Goal: Use online tool/utility: Utilize a website feature to perform a specific function

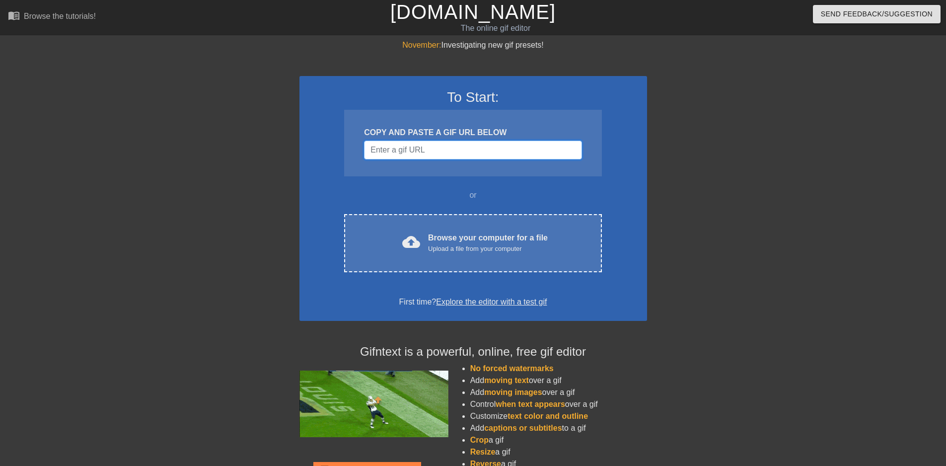
click at [445, 152] on input "Username" at bounding box center [472, 149] width 217 height 19
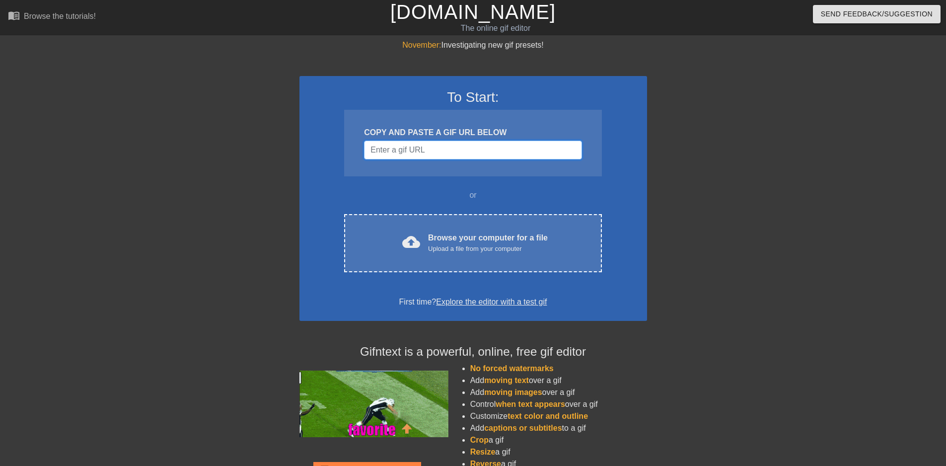
paste input "[URL][DOMAIN_NAME]"
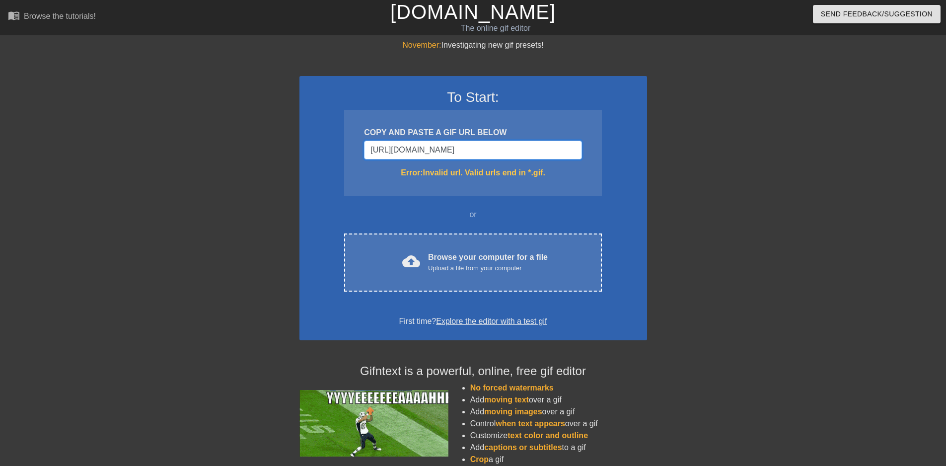
type input "[URL][DOMAIN_NAME]"
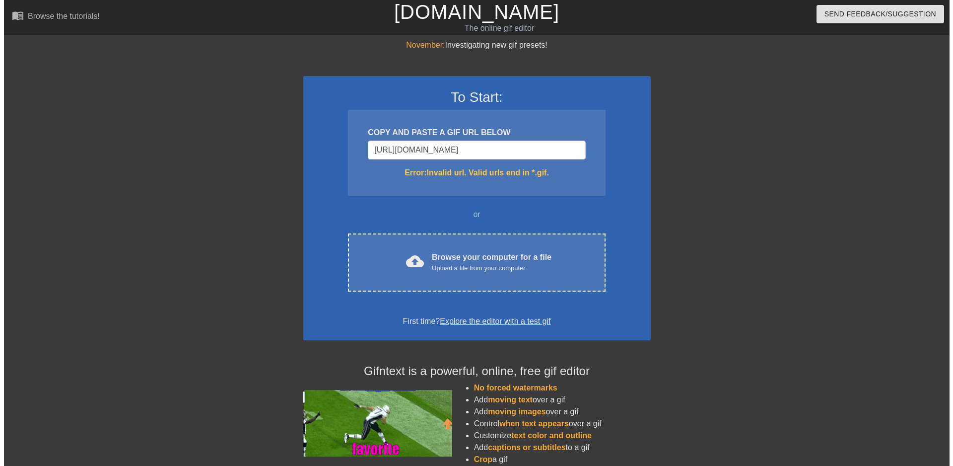
scroll to position [0, 0]
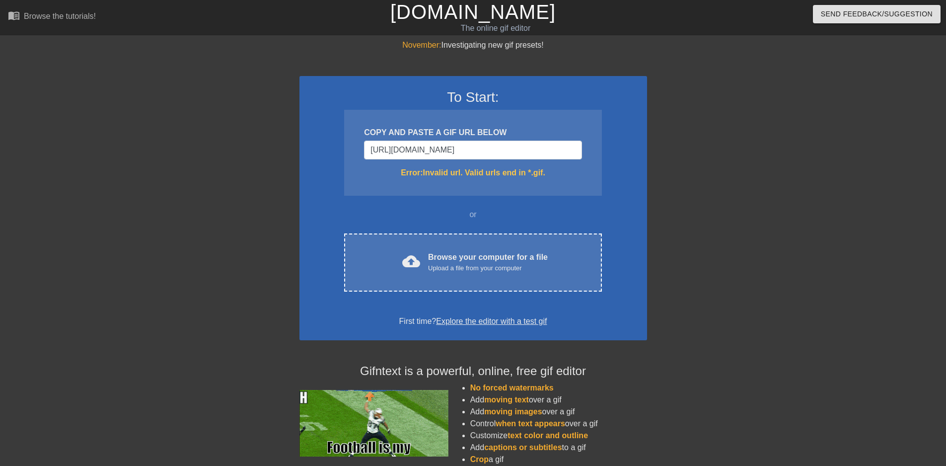
drag, startPoint x: 693, startPoint y: 170, endPoint x: 637, endPoint y: 164, distance: 56.0
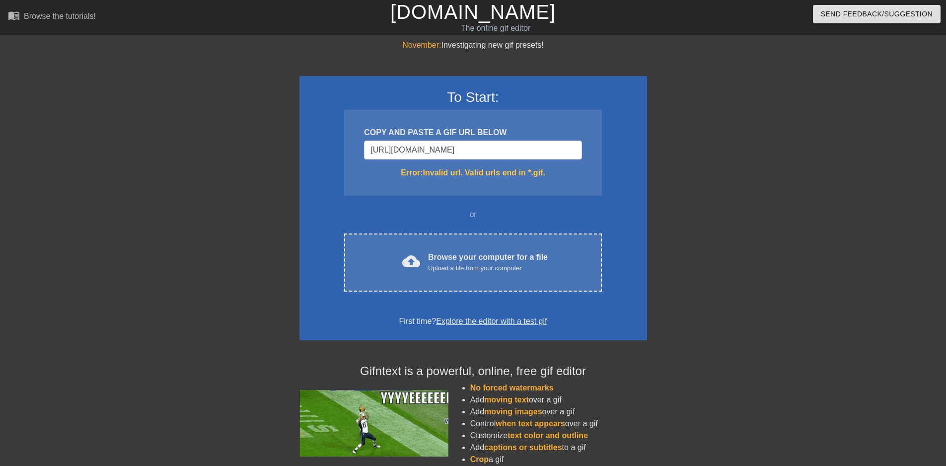
click at [692, 170] on div at bounding box center [733, 188] width 149 height 298
click at [449, 155] on input "[URL][DOMAIN_NAME]" at bounding box center [472, 149] width 217 height 19
click at [449, 152] on input "[URL][DOMAIN_NAME]" at bounding box center [472, 149] width 217 height 19
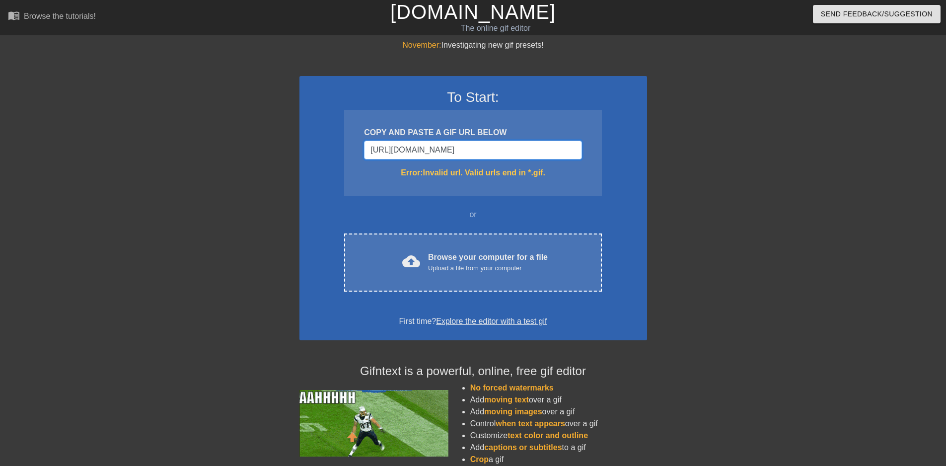
click at [449, 152] on input "[URL][DOMAIN_NAME]" at bounding box center [472, 149] width 217 height 19
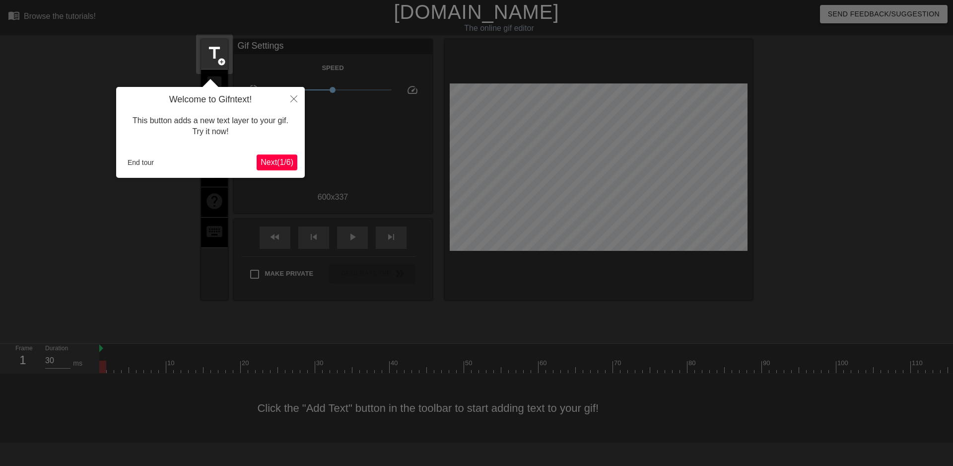
click at [283, 159] on span "Next ( 1 / 6 )" at bounding box center [277, 162] width 33 height 8
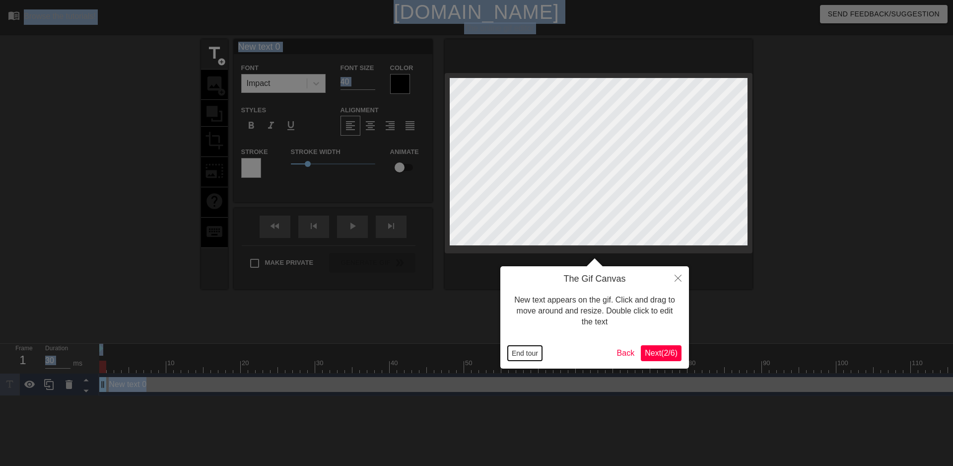
click at [533, 355] on button "End tour" at bounding box center [525, 353] width 34 height 15
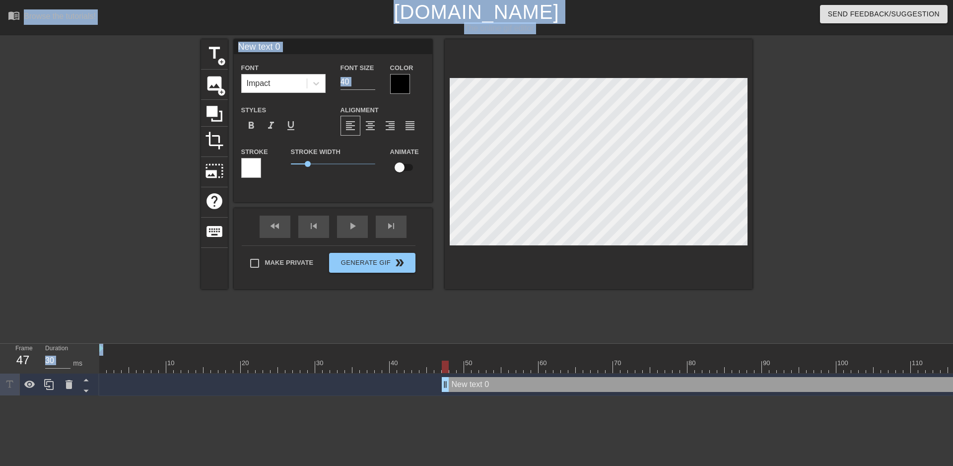
drag, startPoint x: 104, startPoint y: 385, endPoint x: 437, endPoint y: 400, distance: 333.4
click at [437, 396] on div "10 20 30 40 50 60 70 80 90 100 110 120 130 140 150 160" at bounding box center [526, 370] width 854 height 52
type input "40"
drag, startPoint x: 438, startPoint y: 382, endPoint x: 570, endPoint y: 388, distance: 131.7
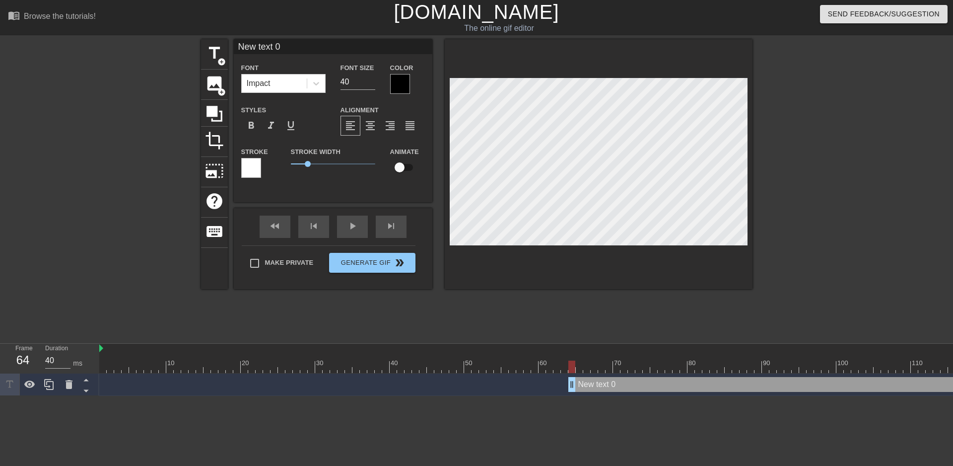
scroll to position [1, 3]
type input "R"
type textarea "R"
type input "RA"
type textarea "RA"
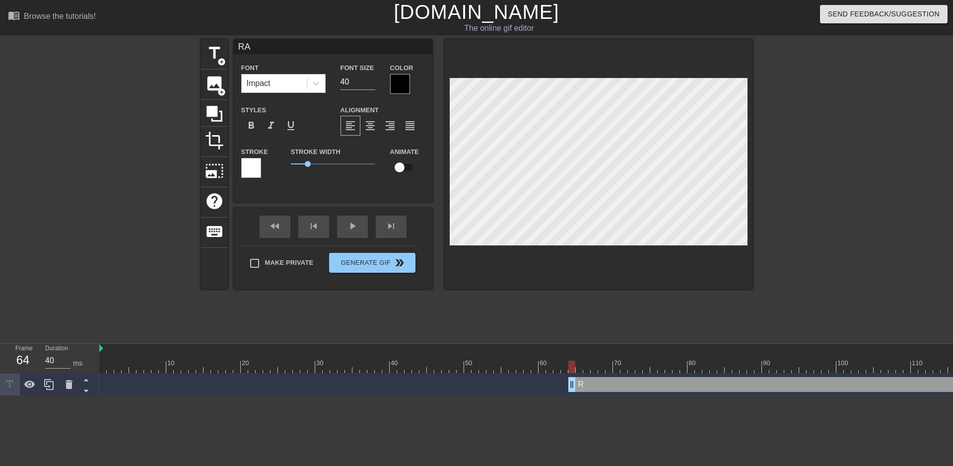
type input "RAP"
type textarea "RAP"
type input "RAPE"
type textarea "RAPE"
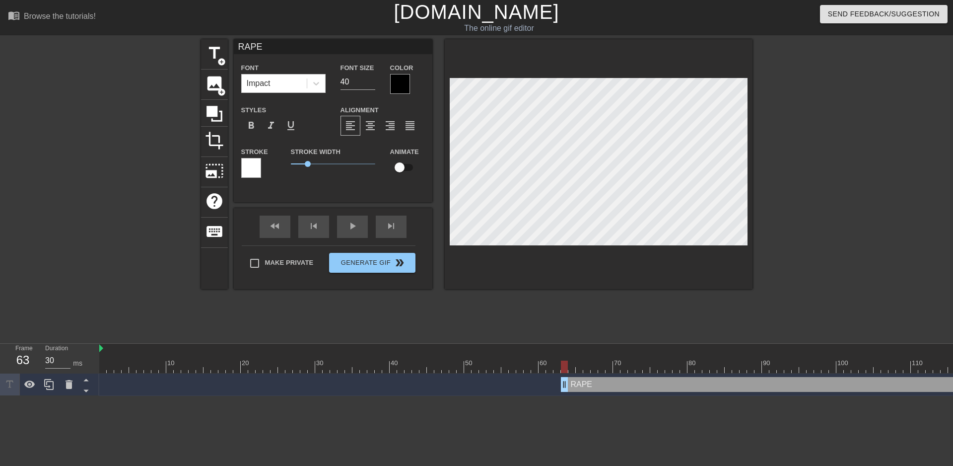
drag, startPoint x: 572, startPoint y: 387, endPoint x: 562, endPoint y: 390, distance: 9.9
click at [29, 386] on icon at bounding box center [30, 384] width 12 height 12
click at [50, 384] on icon at bounding box center [49, 384] width 12 height 12
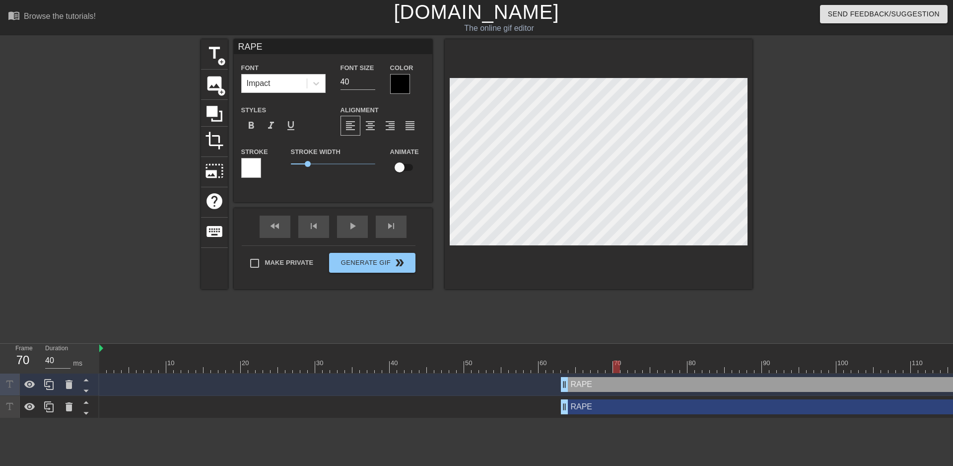
drag, startPoint x: 566, startPoint y: 367, endPoint x: 608, endPoint y: 369, distance: 41.3
drag, startPoint x: 617, startPoint y: 365, endPoint x: 586, endPoint y: 370, distance: 31.3
click at [586, 370] on div at bounding box center [586, 366] width 7 height 12
drag, startPoint x: 566, startPoint y: 385, endPoint x: 598, endPoint y: 390, distance: 32.2
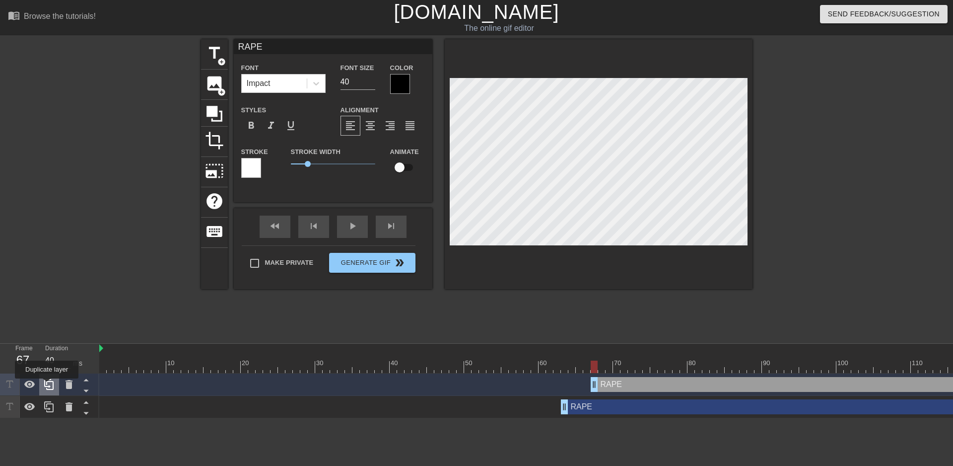
click at [47, 385] on icon at bounding box center [49, 384] width 12 height 12
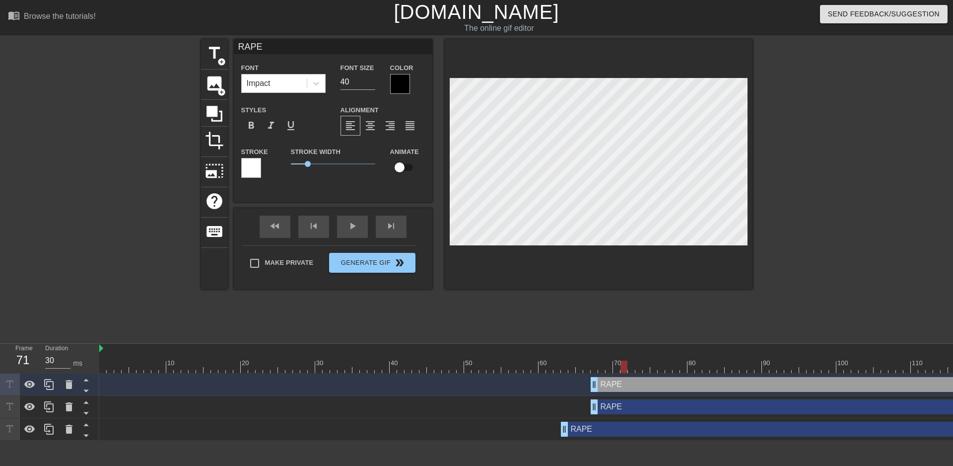
drag, startPoint x: 596, startPoint y: 366, endPoint x: 625, endPoint y: 366, distance: 28.8
click at [625, 366] on div at bounding box center [624, 366] width 7 height 12
drag, startPoint x: 596, startPoint y: 408, endPoint x: 582, endPoint y: 408, distance: 13.4
click at [27, 406] on icon at bounding box center [29, 406] width 11 height 7
drag, startPoint x: 31, startPoint y: 425, endPoint x: 27, endPoint y: 383, distance: 42.9
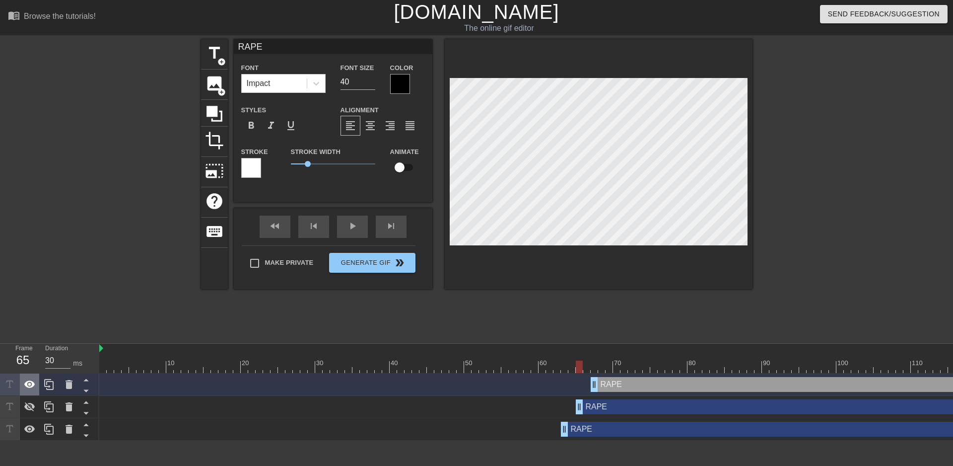
click at [31, 425] on icon at bounding box center [30, 429] width 12 height 12
click at [27, 382] on icon at bounding box center [29, 383] width 11 height 7
drag, startPoint x: 578, startPoint y: 365, endPoint x: 27, endPoint y: 381, distance: 551.3
click at [27, 381] on div "Frame 6 Duration 30 ms 10 20 30 40 50 60 70 80 90 100 110 120 130 140 150" at bounding box center [476, 392] width 953 height 97
click at [27, 382] on icon at bounding box center [29, 384] width 11 height 9
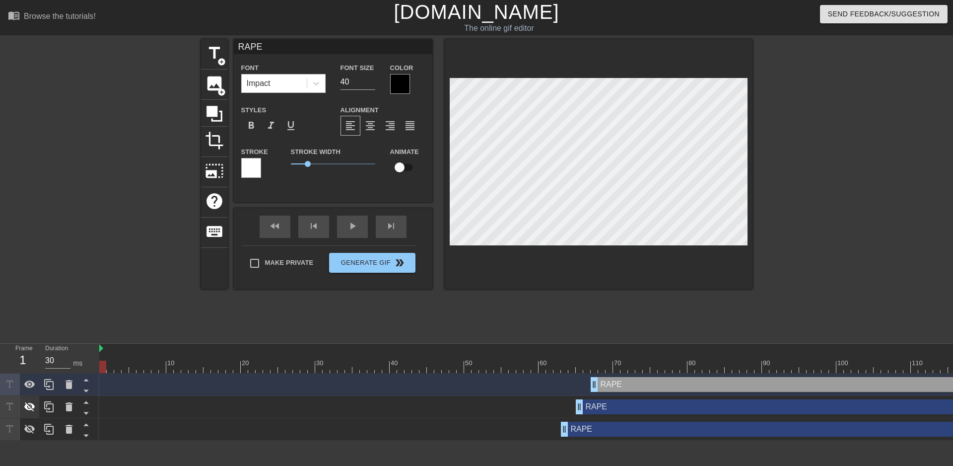
click at [29, 405] on icon at bounding box center [29, 406] width 11 height 9
click at [29, 424] on icon at bounding box center [30, 429] width 12 height 12
drag, startPoint x: 101, startPoint y: 365, endPoint x: 56, endPoint y: 381, distance: 47.9
click at [56, 381] on div "Frame 4 Duration 30 ms 10 20 30 40 50 60 70 80 90 100 110 120 130 140 150" at bounding box center [476, 392] width 953 height 97
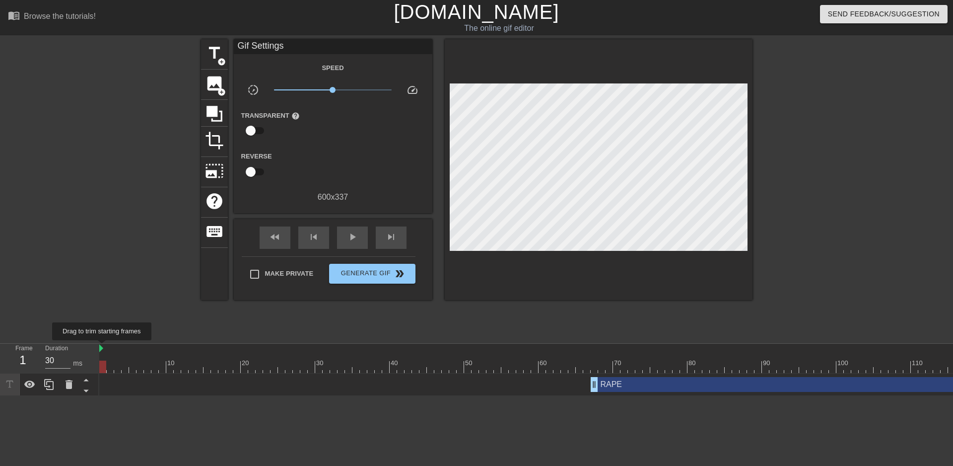
click at [102, 347] on img at bounding box center [101, 348] width 4 height 8
drag, startPoint x: 105, startPoint y: 363, endPoint x: 953, endPoint y: 363, distance: 847.4
click at [945, 363] on div at bounding box center [951, 366] width 7 height 12
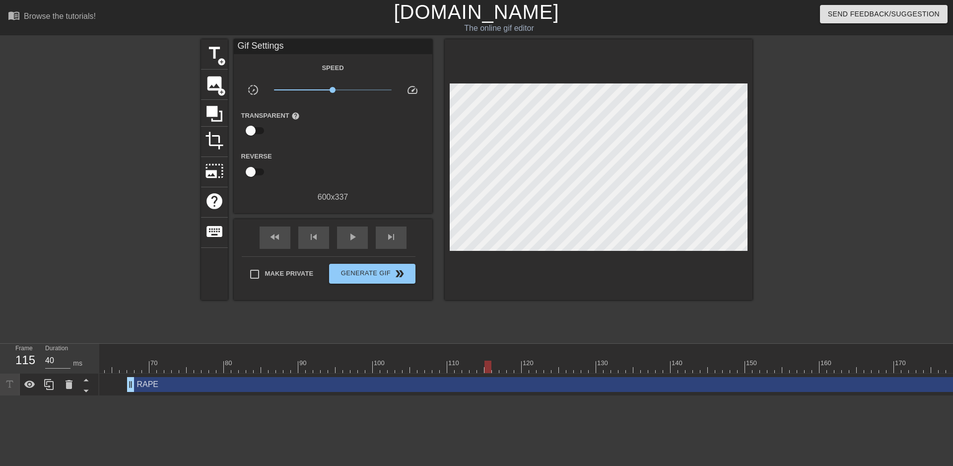
scroll to position [0, 470]
drag, startPoint x: 487, startPoint y: 364, endPoint x: 695, endPoint y: 368, distance: 208.0
click at [695, 368] on div at bounding box center [698, 366] width 7 height 12
click at [56, 361] on input "30" at bounding box center [57, 360] width 25 height 16
drag, startPoint x: 57, startPoint y: 361, endPoint x: 19, endPoint y: 361, distance: 37.2
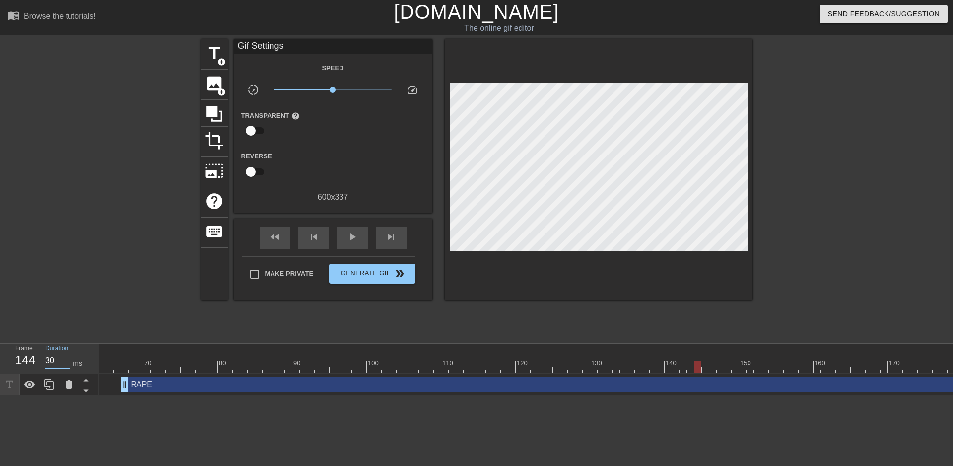
click at [19, 361] on div "Frame 144 Duration 30 ms" at bounding box center [52, 358] width 89 height 29
click at [121, 396] on html "menu_book Browse the tutorials! [DOMAIN_NAME] The online gif editor Send Feedba…" at bounding box center [476, 198] width 953 height 396
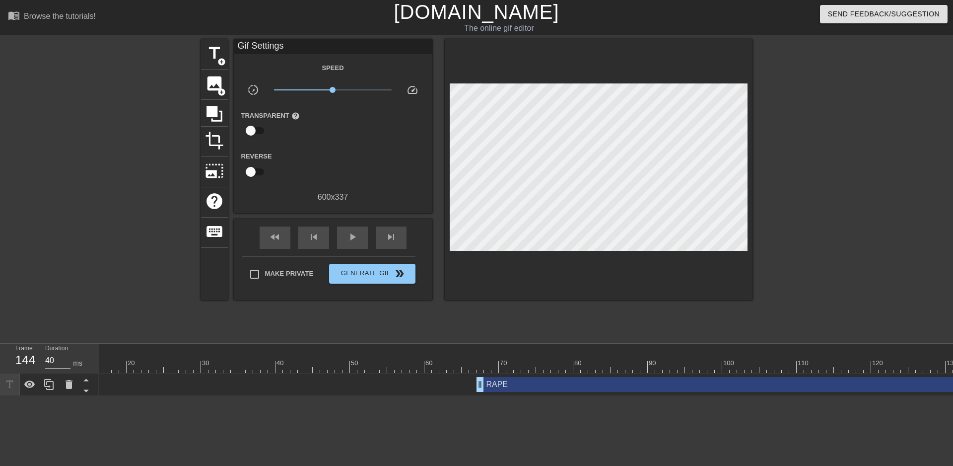
scroll to position [0, 0]
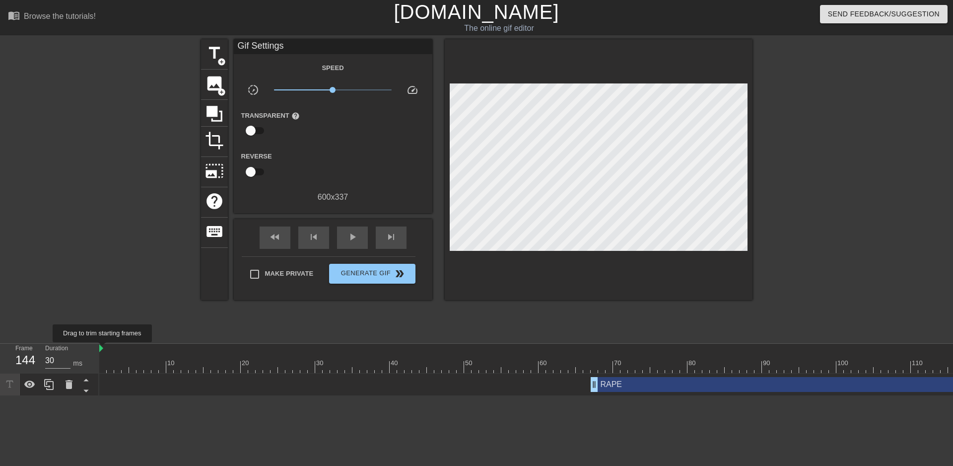
click at [103, 349] on img at bounding box center [101, 348] width 4 height 8
drag, startPoint x: 103, startPoint y: 365, endPoint x: 0, endPoint y: 338, distance: 106.9
click at [0, 338] on div "menu_book Browse the tutorials! [DOMAIN_NAME] The online gif editor Send Feedba…" at bounding box center [476, 198] width 953 height 396
drag, startPoint x: 613, startPoint y: 384, endPoint x: 573, endPoint y: 410, distance: 47.5
click at [563, 396] on html "menu_book Browse the tutorials! [DOMAIN_NAME] The online gif editor Send Feedba…" at bounding box center [476, 198] width 953 height 396
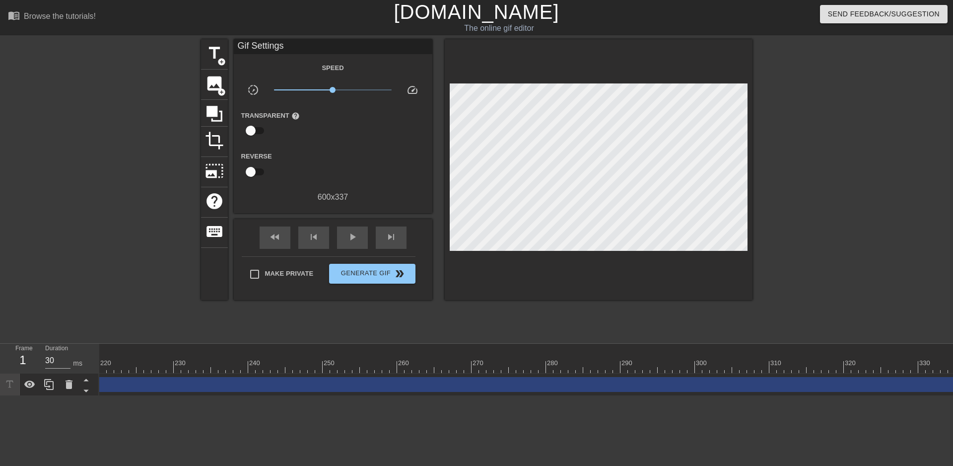
scroll to position [0, 1740]
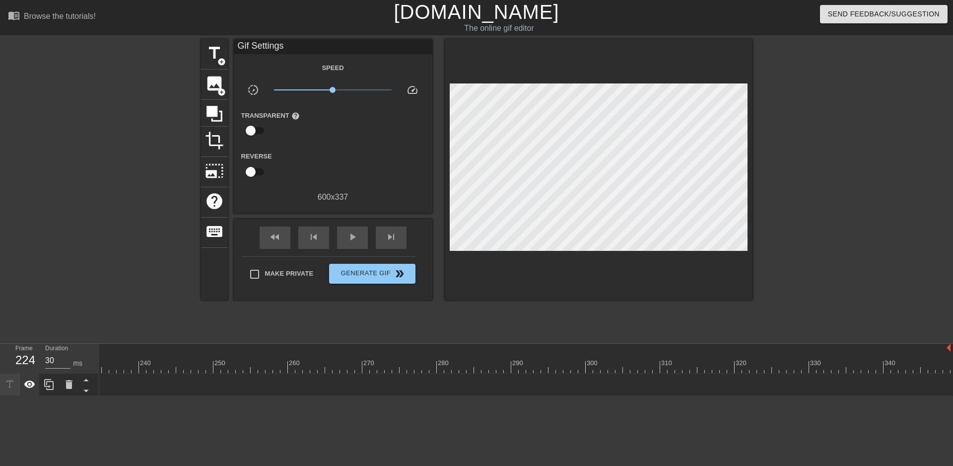
drag, startPoint x: 948, startPoint y: 387, endPoint x: 24, endPoint y: 389, distance: 923.9
click at [24, 389] on div "Frame 224 Duration 30 ms 10 20 30 40 50 60 70 80 90 100 110 120 130 140 150" at bounding box center [476, 370] width 953 height 52
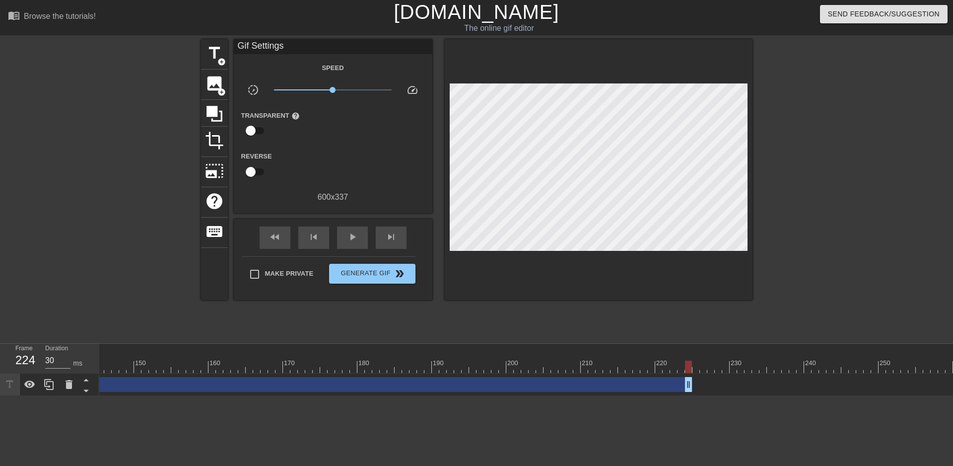
scroll to position [0, 996]
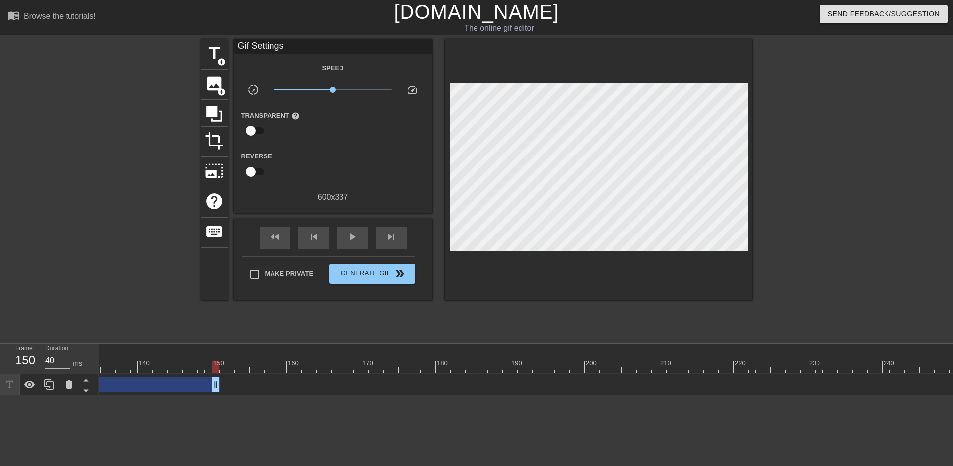
drag, startPoint x: 768, startPoint y: 385, endPoint x: 234, endPoint y: 393, distance: 533.7
click at [215, 393] on div "RAPE drag_handle drag_handle" at bounding box center [398, 384] width 2591 height 22
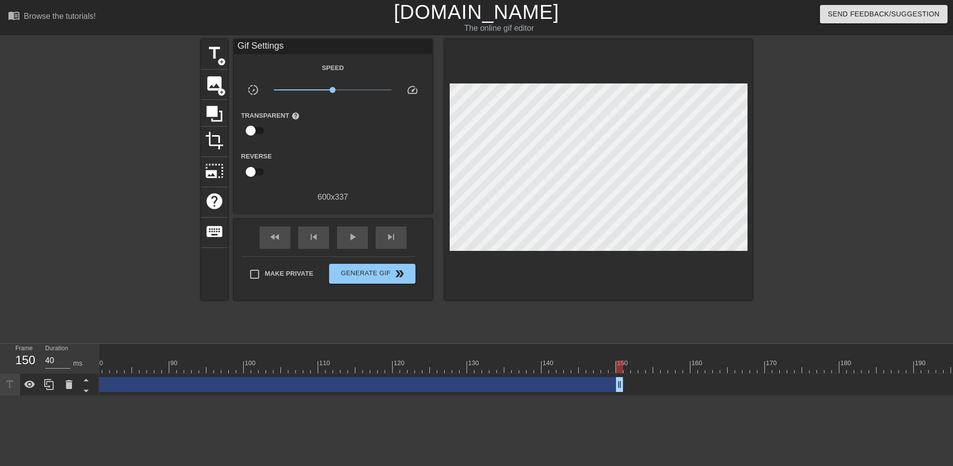
scroll to position [0, 550]
type input "40"
drag, startPoint x: 665, startPoint y: 388, endPoint x: 560, endPoint y: 398, distance: 104.7
click at [560, 396] on div "10 20 30 40 50 60 70 80 90 100 110 120 130 140 150 160" at bounding box center [526, 370] width 854 height 52
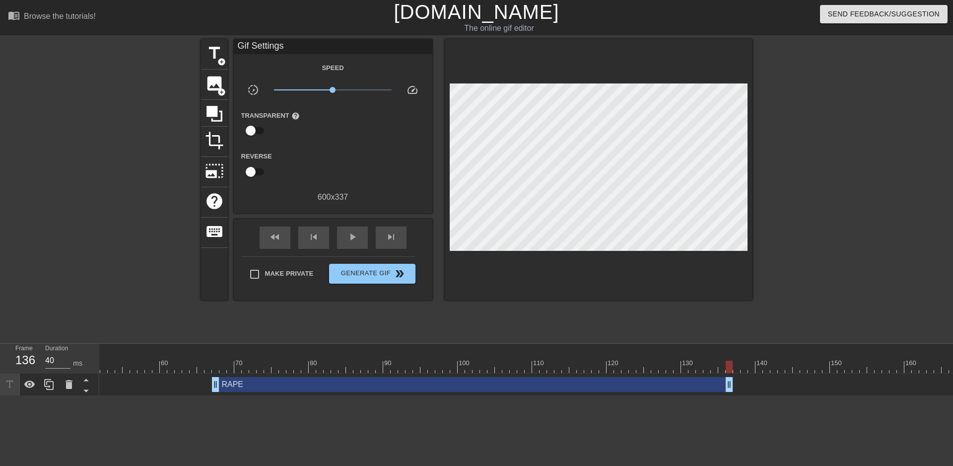
scroll to position [0, 0]
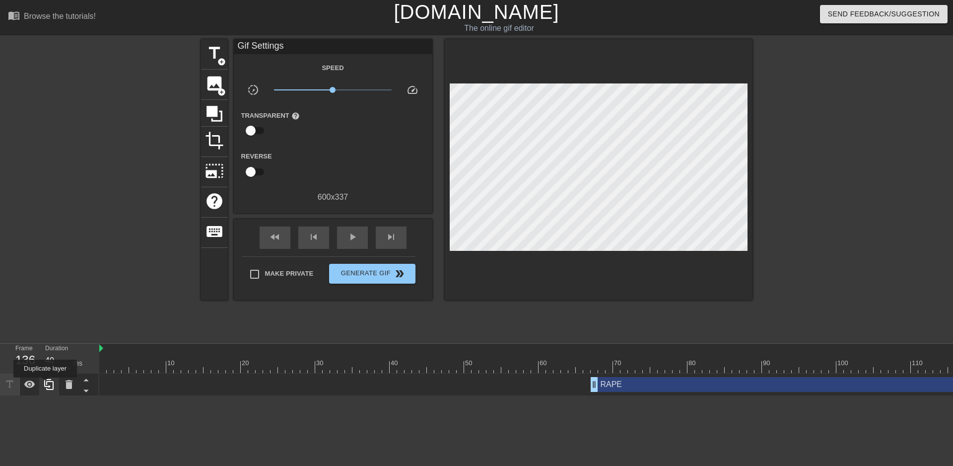
click at [45, 384] on icon at bounding box center [48, 384] width 9 height 11
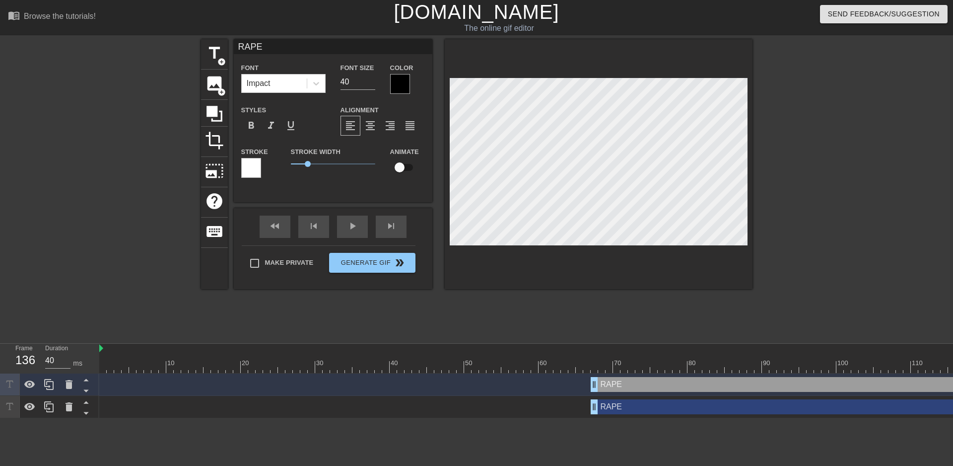
click at [609, 408] on div "RAPE drag_handle drag_handle" at bounding box center [851, 406] width 521 height 15
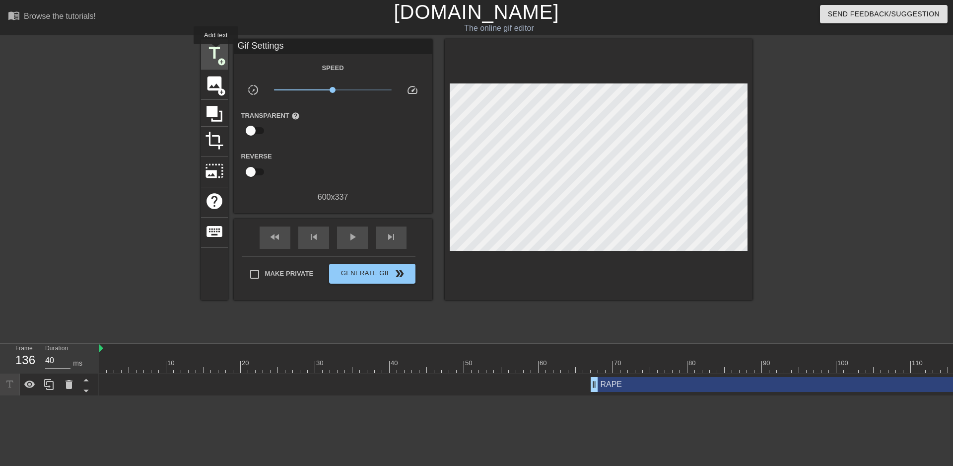
click at [216, 51] on span "title" at bounding box center [214, 53] width 19 height 19
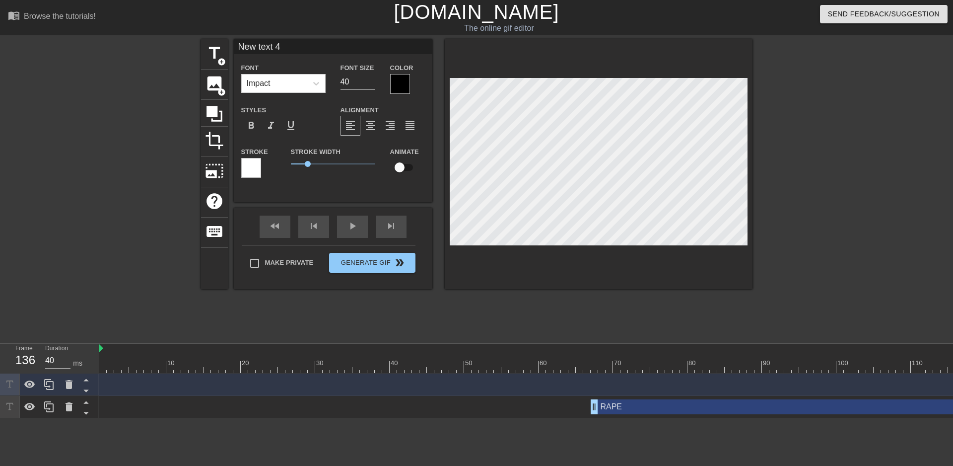
scroll to position [1, 3]
type input "4"
type textarea "4"
type input "J"
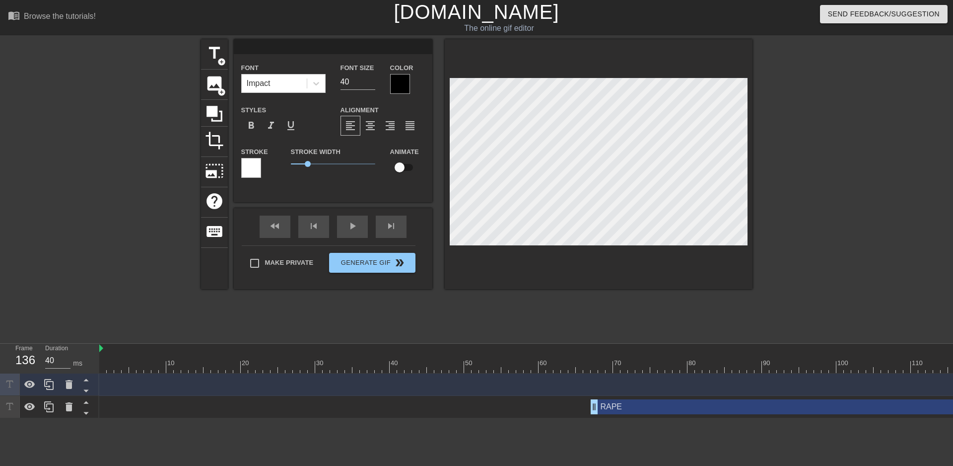
type textarea "J"
type input "Jo"
type textarea "Jo"
type input "[PERSON_NAME]"
type textarea "[PERSON_NAME]"
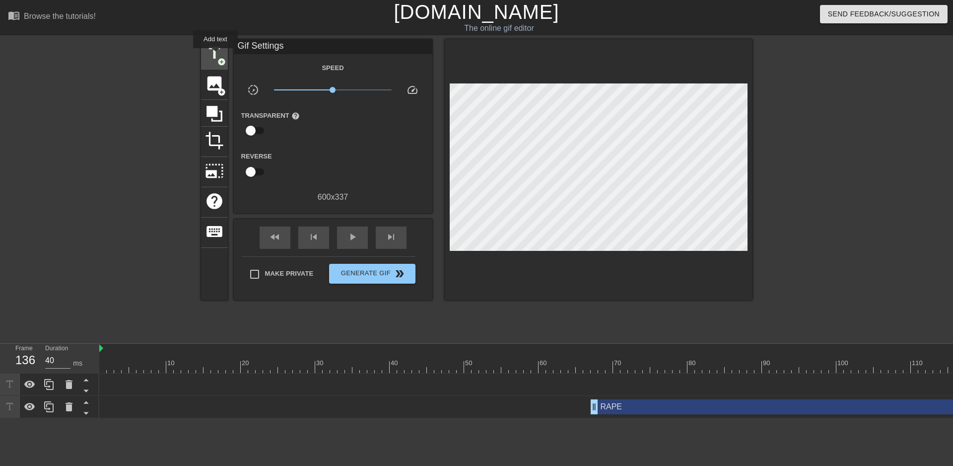
click at [215, 54] on span "title" at bounding box center [214, 53] width 19 height 19
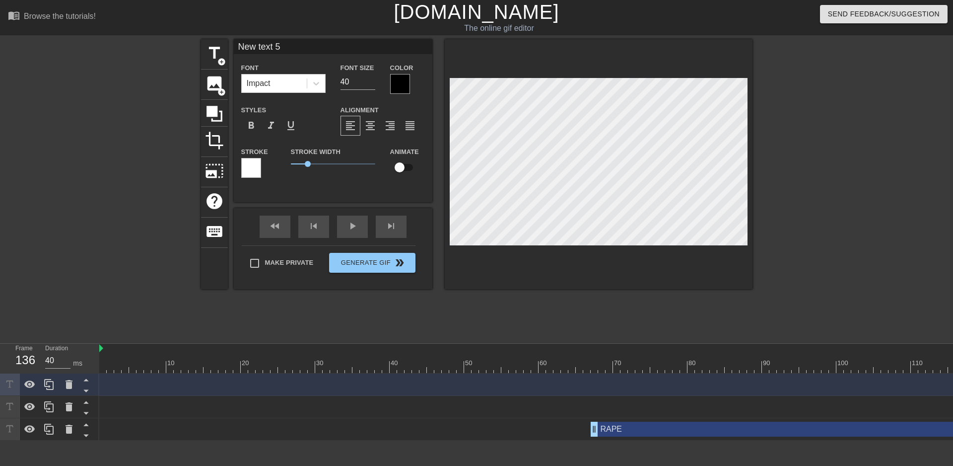
type input "C"
type textarea "C"
type input "Ch"
type textarea "Ch"
type input "Chi"
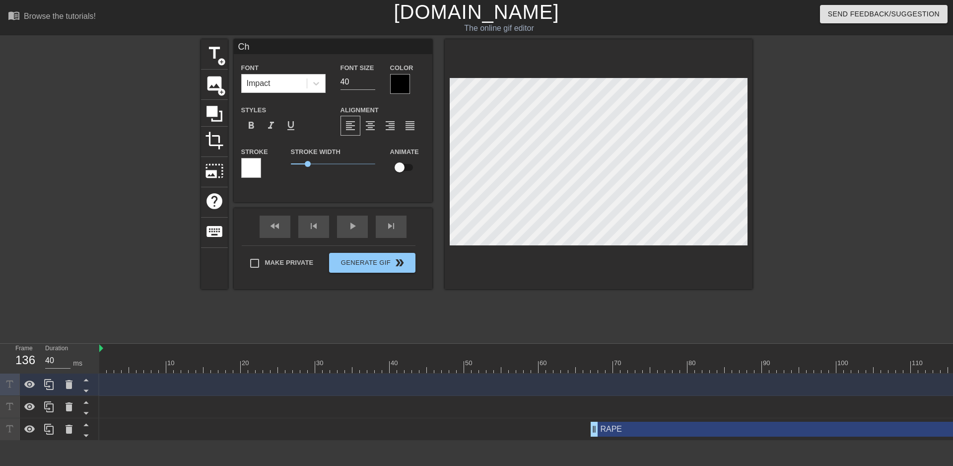
type textarea "Chi"
type input "Chio"
type textarea "Chio"
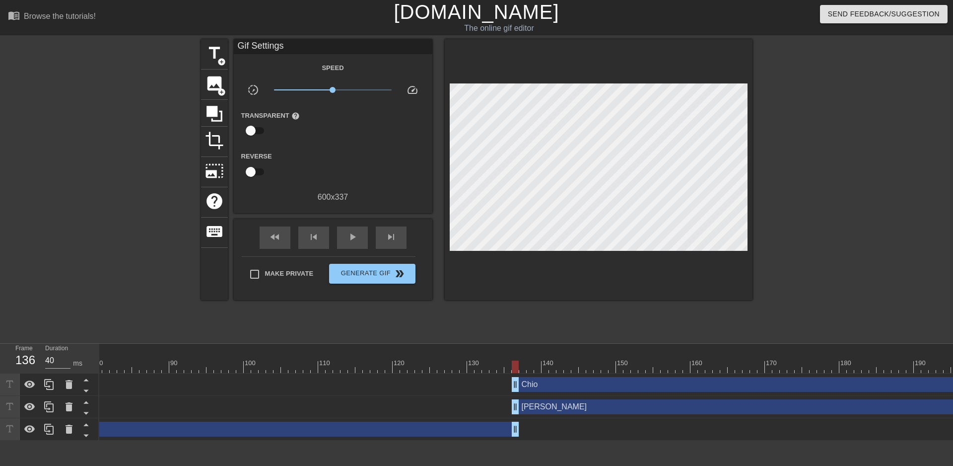
scroll to position [0, 594]
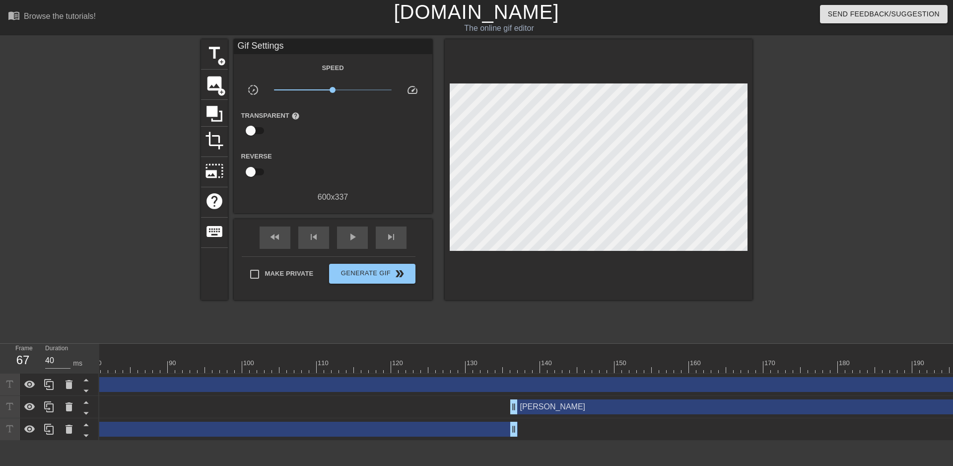
drag, startPoint x: 513, startPoint y: 385, endPoint x: 0, endPoint y: 383, distance: 513.3
click at [0, 383] on div "Frame 67 Duration 40 ms 10 20 30 40 50 60 70 80 90 100 110 120 130 140 150" at bounding box center [476, 392] width 953 height 97
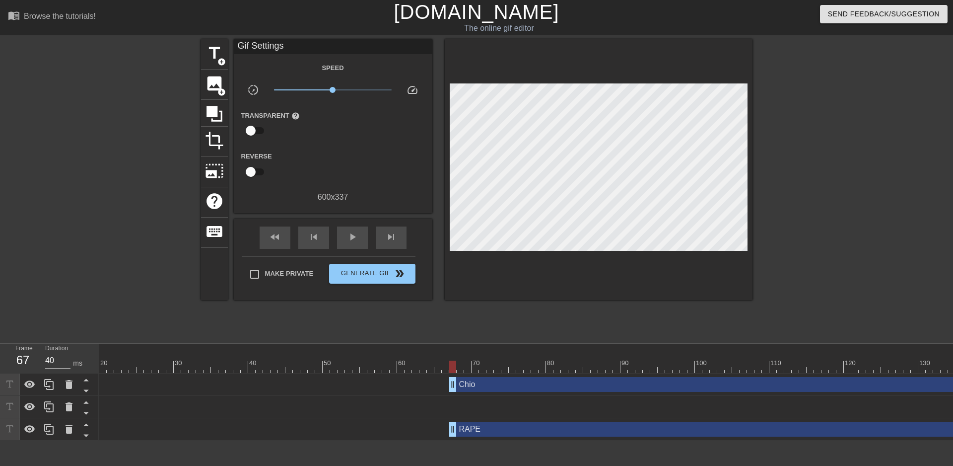
scroll to position [0, 139]
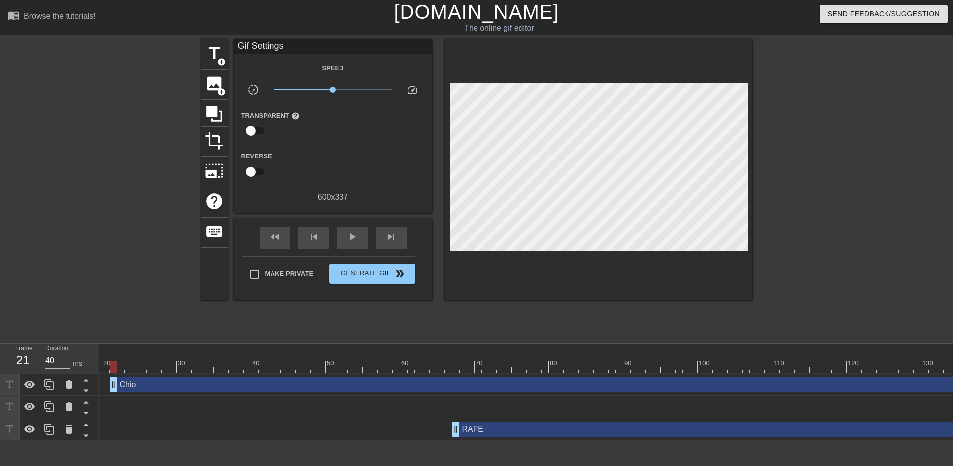
drag, startPoint x: 456, startPoint y: 387, endPoint x: 73, endPoint y: 395, distance: 382.8
click at [79, 394] on div "Frame 21 Duration 40 ms 10 20 30 40 50 60 70 80 90 100 110 120 130 140 150" at bounding box center [476, 392] width 953 height 97
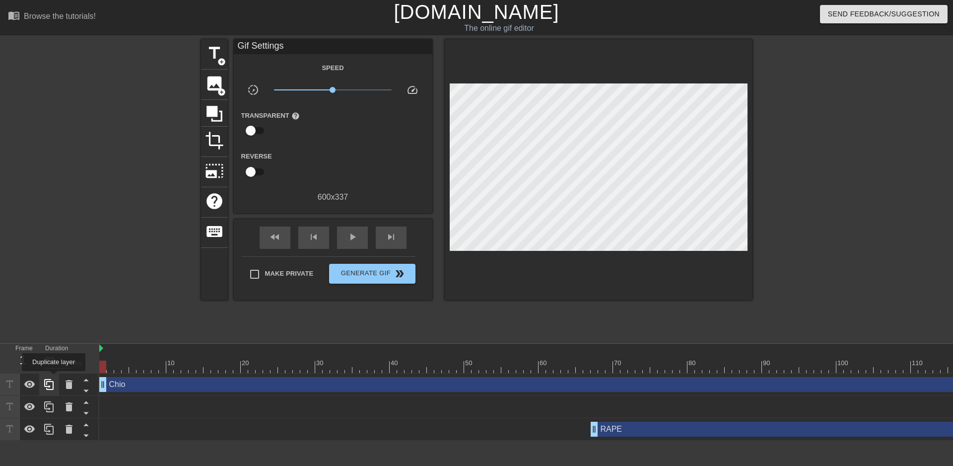
drag, startPoint x: 216, startPoint y: 383, endPoint x: 48, endPoint y: 380, distance: 167.8
click at [46, 378] on div "Frame 1 Duration 30 ms 10 20 30 40 50 60 70 80 90 100 110 120 130 140 150" at bounding box center [476, 392] width 953 height 97
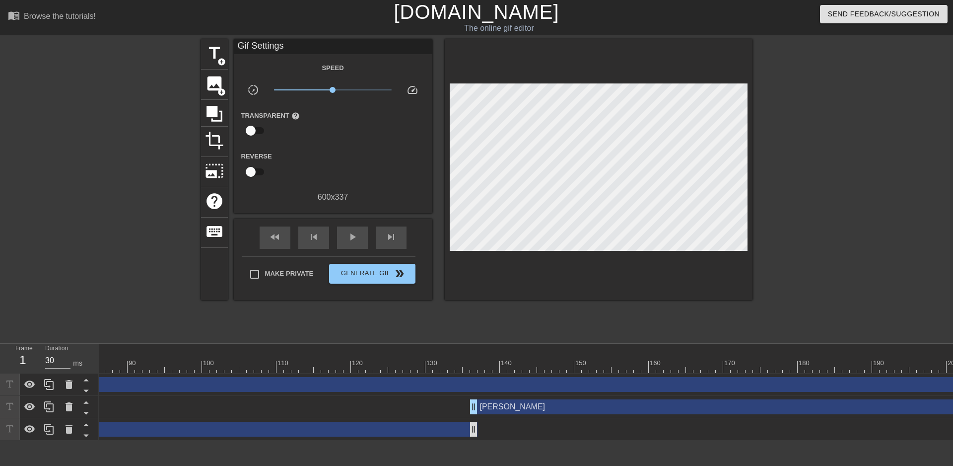
scroll to position [0, 637]
drag, startPoint x: 469, startPoint y: 406, endPoint x: 238, endPoint y: 412, distance: 230.9
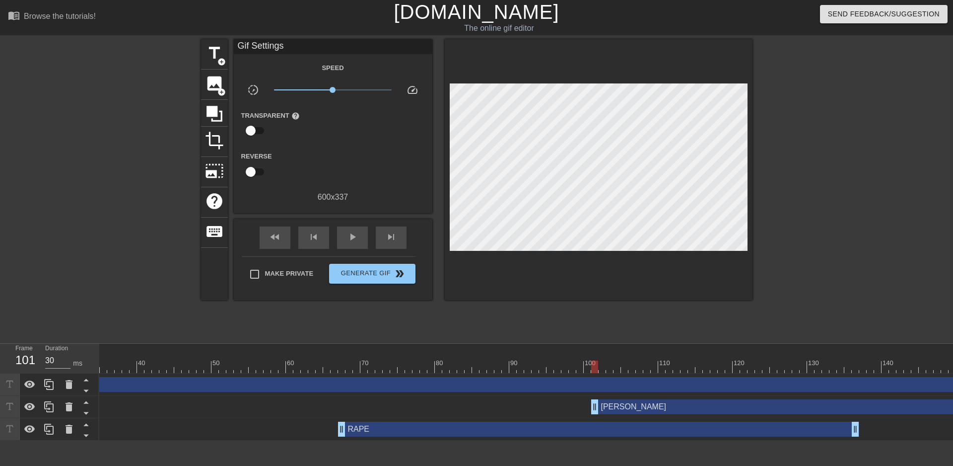
scroll to position [0, 254]
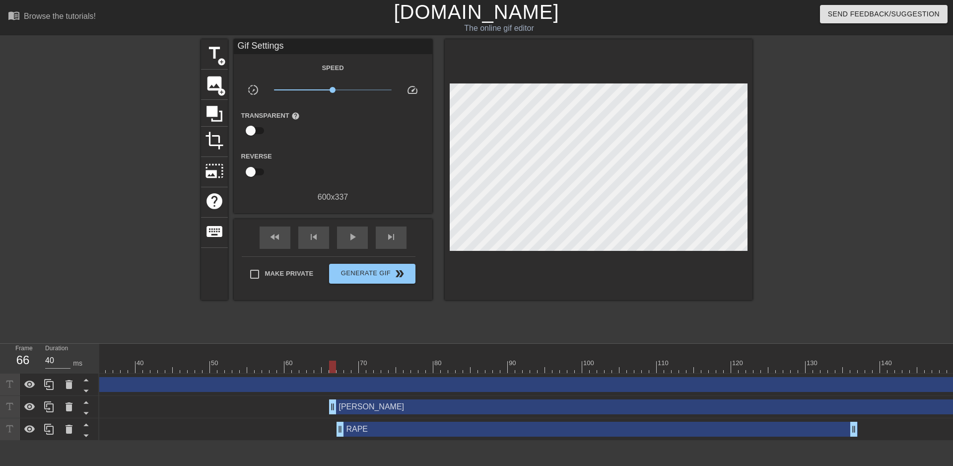
drag, startPoint x: 594, startPoint y: 409, endPoint x: 163, endPoint y: 424, distance: 431.2
click at [144, 419] on div "Chio drag_handle drag_handle [PERSON_NAME] drag_handle drag_handle RAPE drag_ha…" at bounding box center [272, 406] width 854 height 67
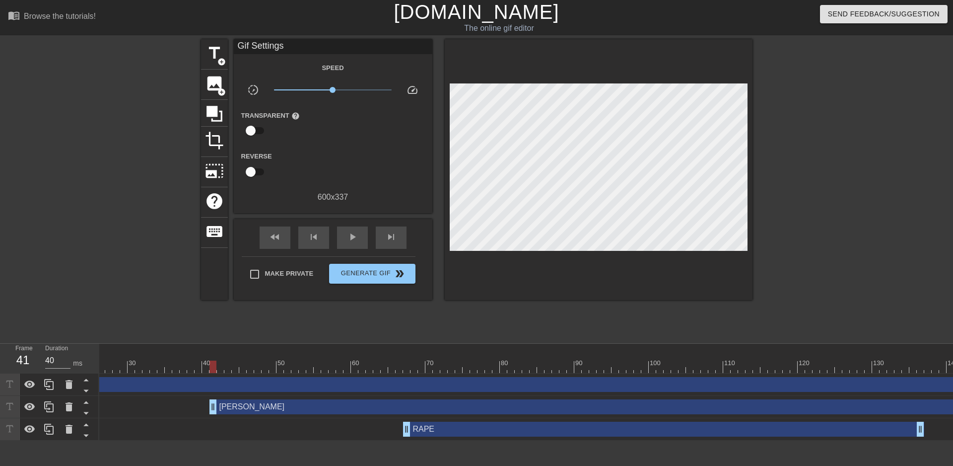
scroll to position [0, 0]
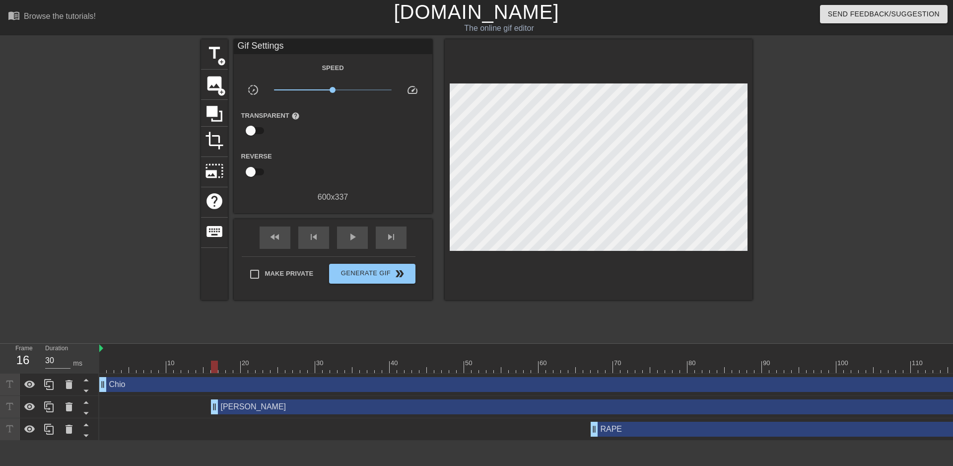
drag, startPoint x: 400, startPoint y: 407, endPoint x: 92, endPoint y: 409, distance: 307.8
click at [92, 409] on div "Frame 16 Duration 30 ms 10 20 30 40 50 60 70 80 90 100 110 120 130 140 150" at bounding box center [476, 392] width 953 height 97
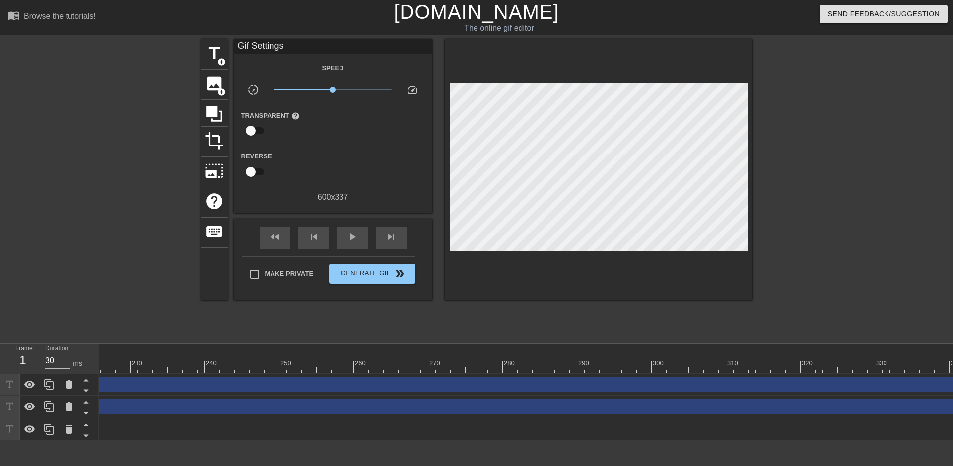
scroll to position [0, 1740]
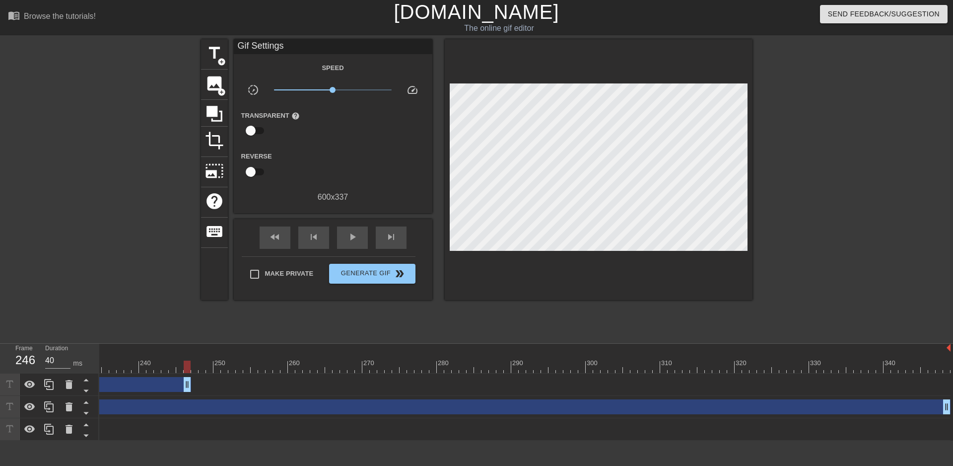
drag, startPoint x: 947, startPoint y: 384, endPoint x: 185, endPoint y: 450, distance: 764.4
click at [185, 440] on html "menu_book Browse the tutorials! [DOMAIN_NAME] The online gif editor Send Feedba…" at bounding box center [476, 220] width 953 height 440
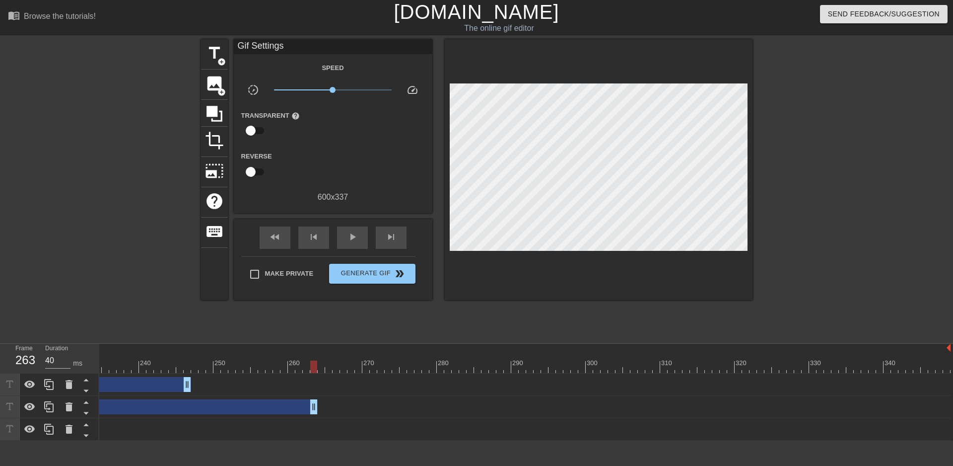
drag, startPoint x: 949, startPoint y: 406, endPoint x: 370, endPoint y: 436, distance: 579.6
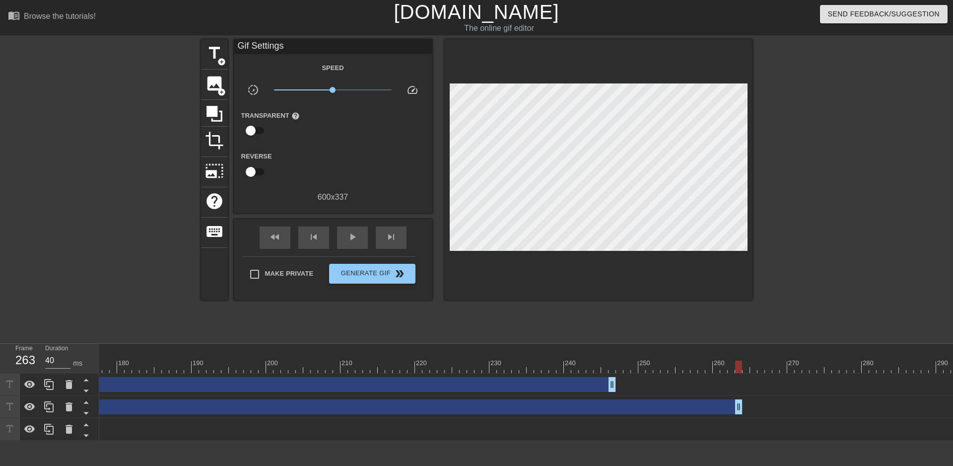
scroll to position [0, 1290]
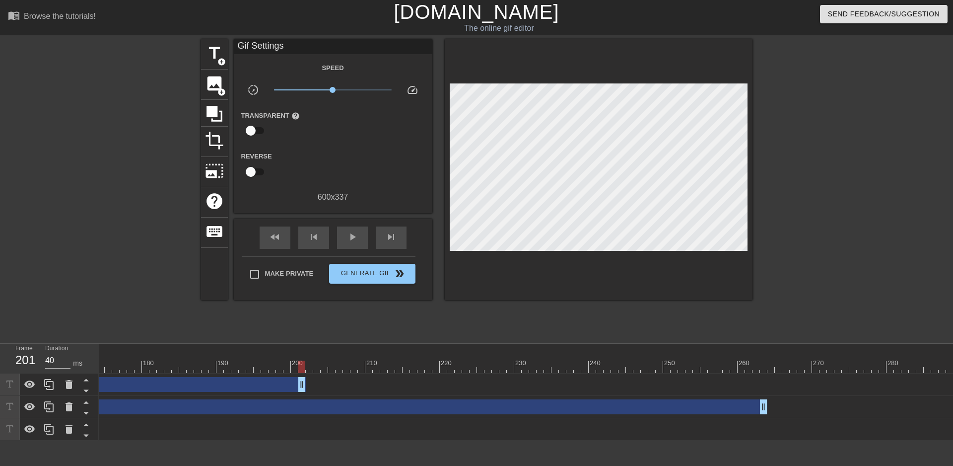
drag, startPoint x: 638, startPoint y: 387, endPoint x: 306, endPoint y: 387, distance: 332.1
click at [306, 387] on div "Chio drag_handle drag_handle" at bounding box center [104, 384] width 2591 height 15
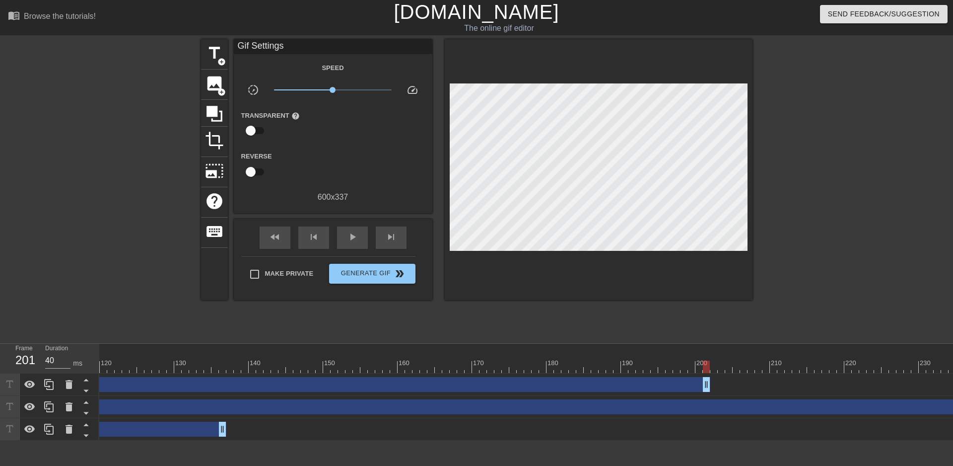
scroll to position [0, 805]
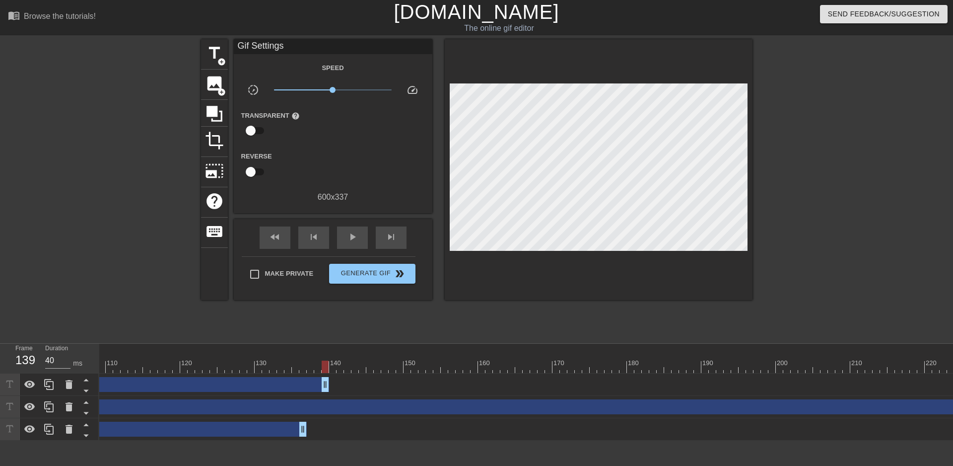
drag, startPoint x: 789, startPoint y: 386, endPoint x: 329, endPoint y: 378, distance: 459.8
click at [329, 378] on div "Chio drag_handle drag_handle" at bounding box center [589, 384] width 2591 height 15
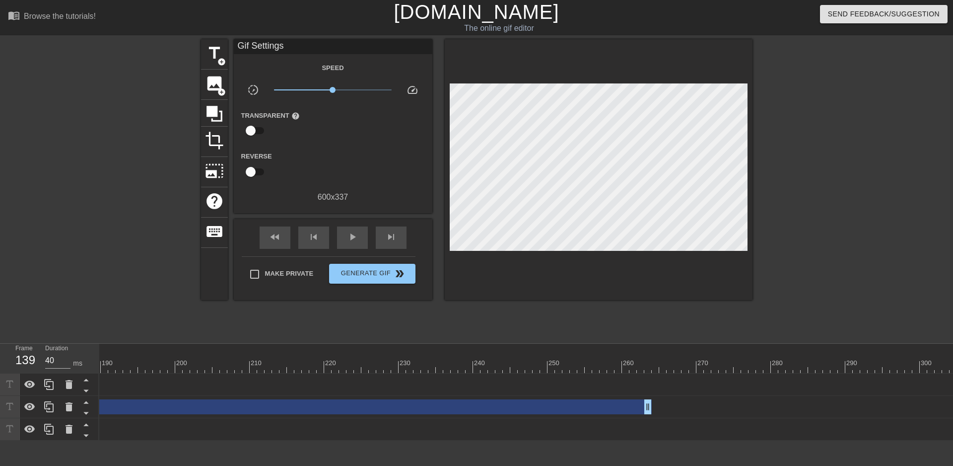
scroll to position [0, 1401]
drag, startPoint x: 653, startPoint y: 406, endPoint x: 220, endPoint y: 413, distance: 433.0
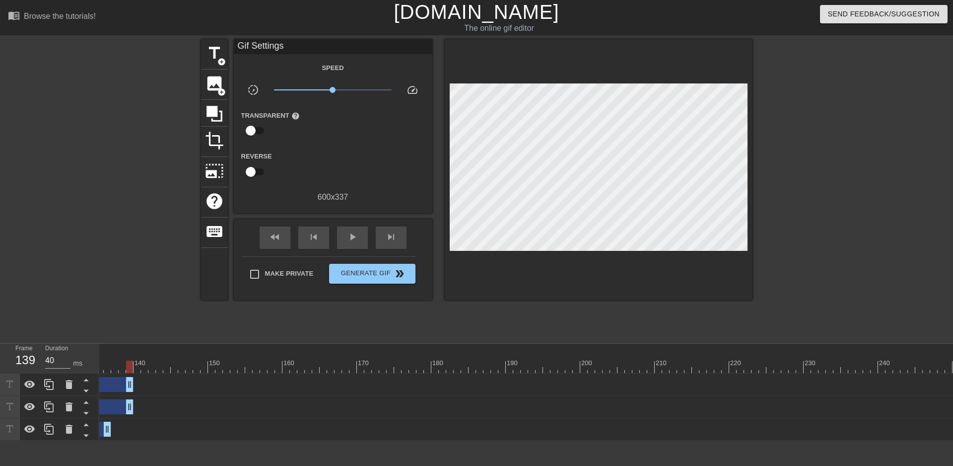
drag, startPoint x: 623, startPoint y: 411, endPoint x: 131, endPoint y: 420, distance: 492.6
drag, startPoint x: 522, startPoint y: 448, endPoint x: 489, endPoint y: 447, distance: 33.3
click at [489, 440] on html "menu_book Browse the tutorials! [DOMAIN_NAME] The online gif editor Send Feedba…" at bounding box center [476, 220] width 953 height 440
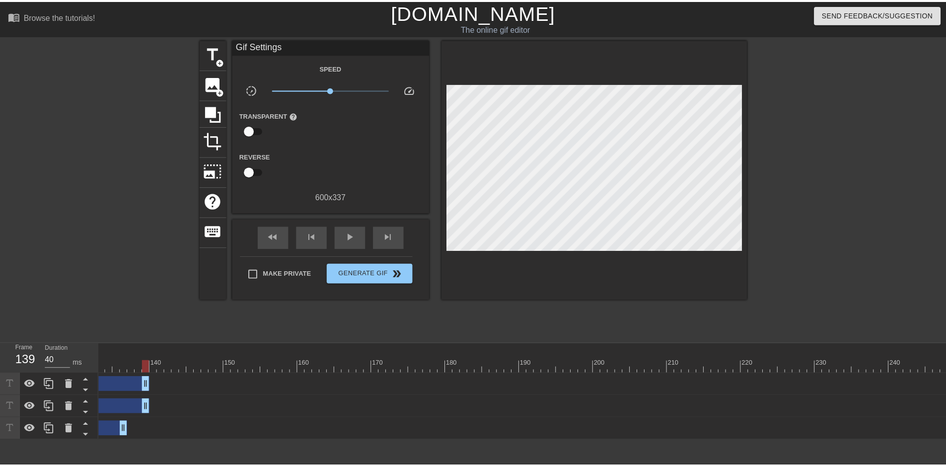
scroll to position [0, 956]
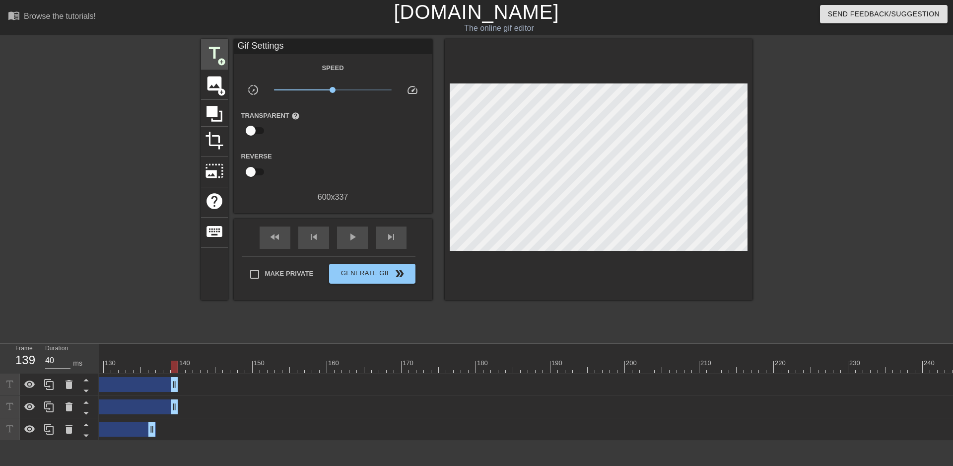
click at [200, 51] on div "title add_circle image add_circle crop photo_size_select_large help keyboard Gi…" at bounding box center [476, 188] width 953 height 298
click at [209, 52] on span "title" at bounding box center [214, 53] width 19 height 19
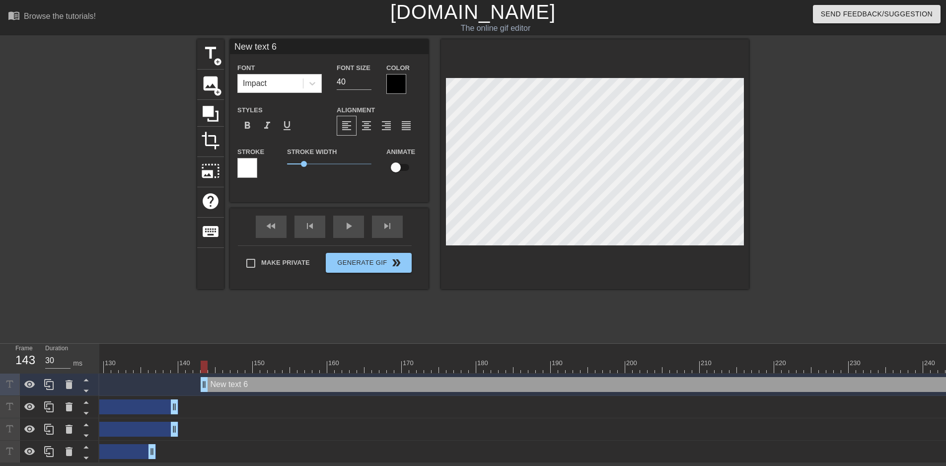
type input "40"
drag, startPoint x: 173, startPoint y: 385, endPoint x: 214, endPoint y: 392, distance: 41.3
click at [214, 392] on div "New text 6 drag_handle drag_handle" at bounding box center [438, 384] width 2591 height 22
type input "J"
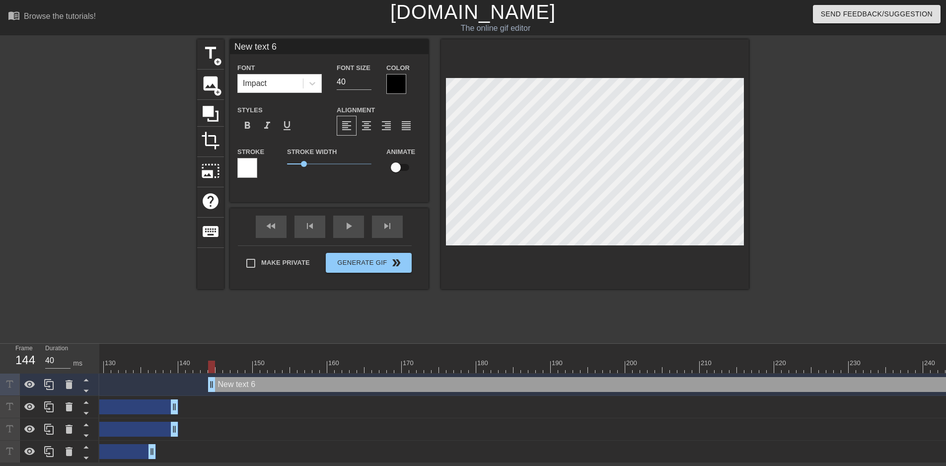
type textarea "J"
type input "Jo"
type textarea "Jo"
type input "[PERSON_NAME]"
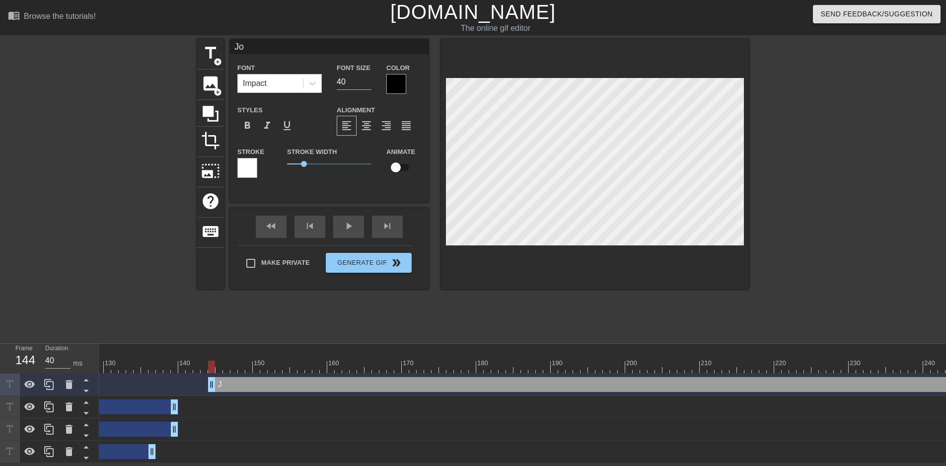
type textarea "[PERSON_NAME]"
drag, startPoint x: 210, startPoint y: 365, endPoint x: 907, endPoint y: 374, distance: 697.0
click at [907, 374] on div "10 20 30 40 50 60 70 80 90 100 110 120 130 140 150 160" at bounding box center [522, 403] width 846 height 119
drag, startPoint x: 905, startPoint y: 365, endPoint x: 569, endPoint y: 359, distance: 336.1
click at [569, 359] on div "10 20 30 40 50 60 70 80 90 100 110 120 130 140 150 160" at bounding box center [438, 358] width 2591 height 29
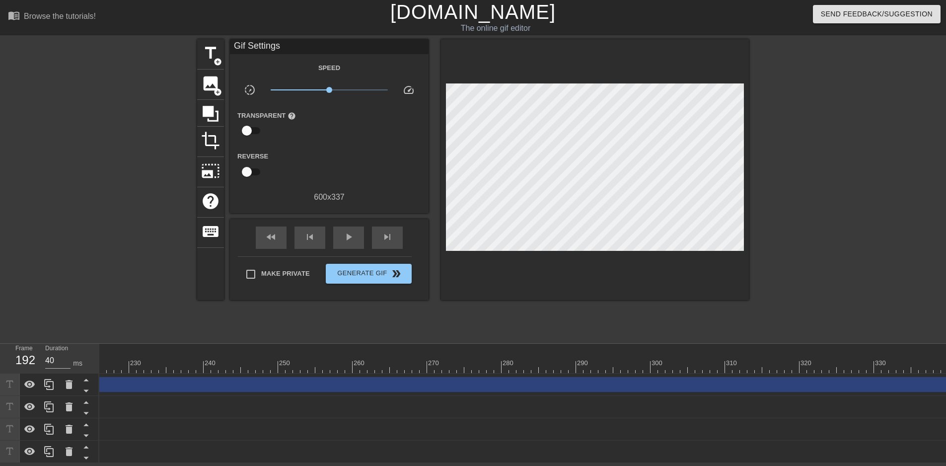
scroll to position [0, 1740]
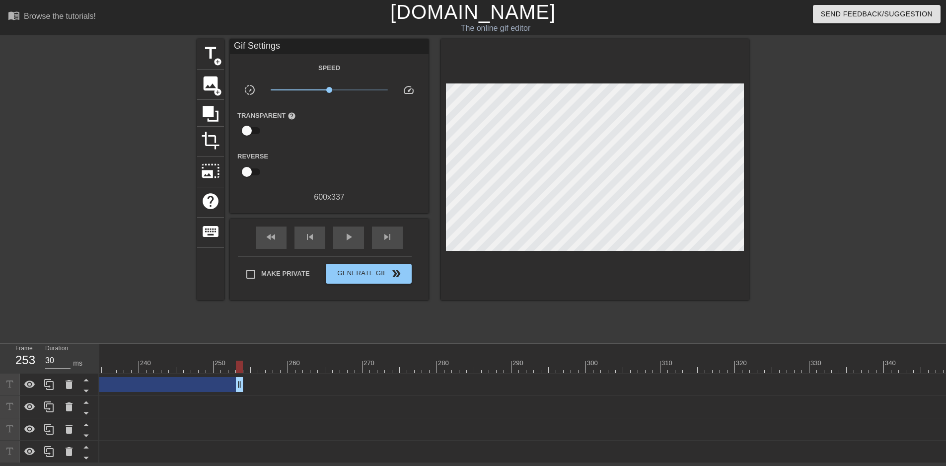
drag, startPoint x: 943, startPoint y: 385, endPoint x: 238, endPoint y: 391, distance: 705.0
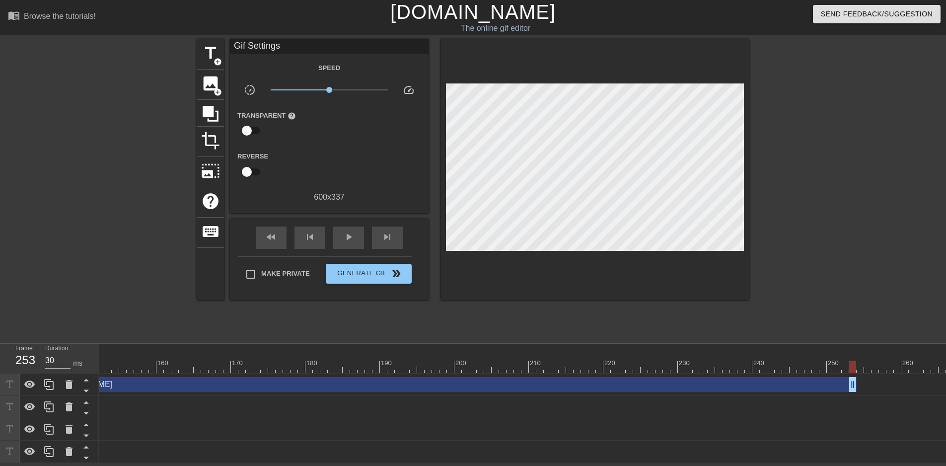
scroll to position [0, 1125]
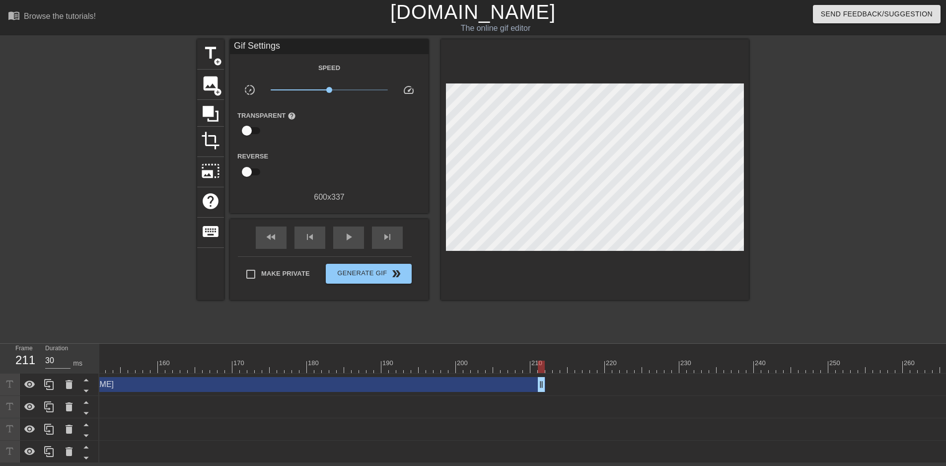
drag, startPoint x: 853, startPoint y: 383, endPoint x: 537, endPoint y: 408, distance: 317.2
click at [208, 51] on span "title" at bounding box center [210, 53] width 19 height 19
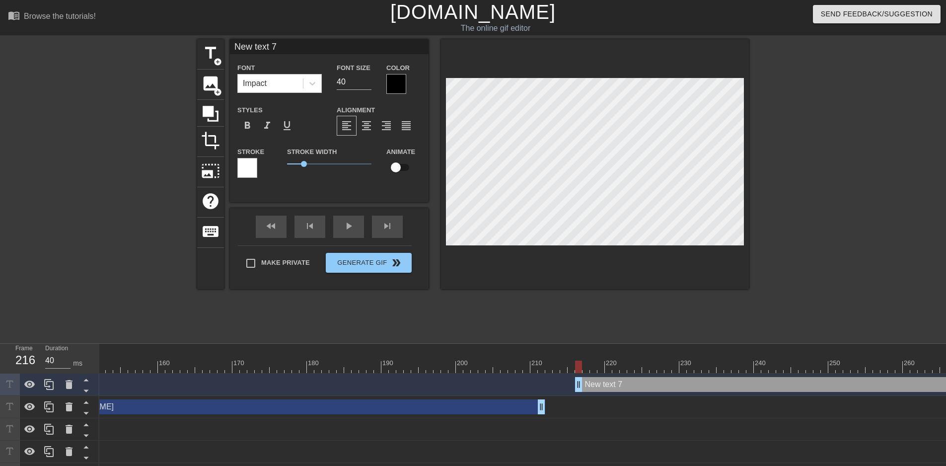
type input "30"
drag, startPoint x: 541, startPoint y: 383, endPoint x: 588, endPoint y: 391, distance: 47.9
type input "J"
type textarea "J"
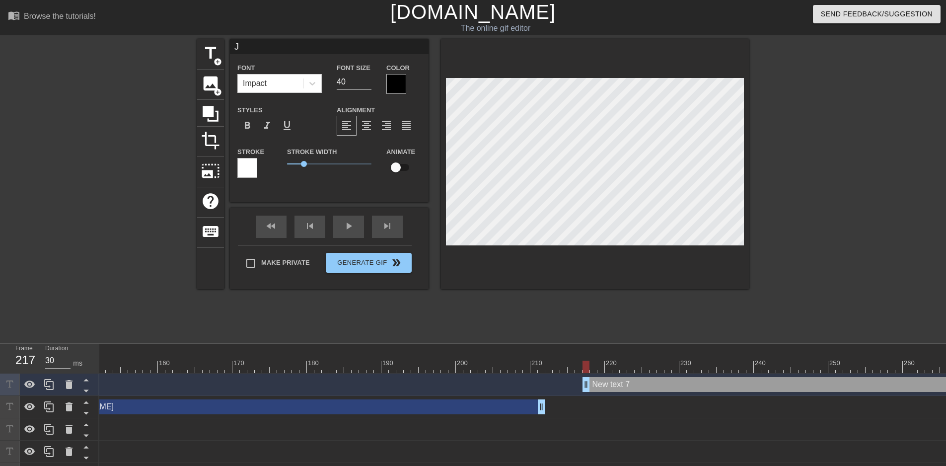
scroll to position [1, 1]
type input "Jo"
type textarea "Jo"
type input "[PERSON_NAME]"
type textarea "[PERSON_NAME]"
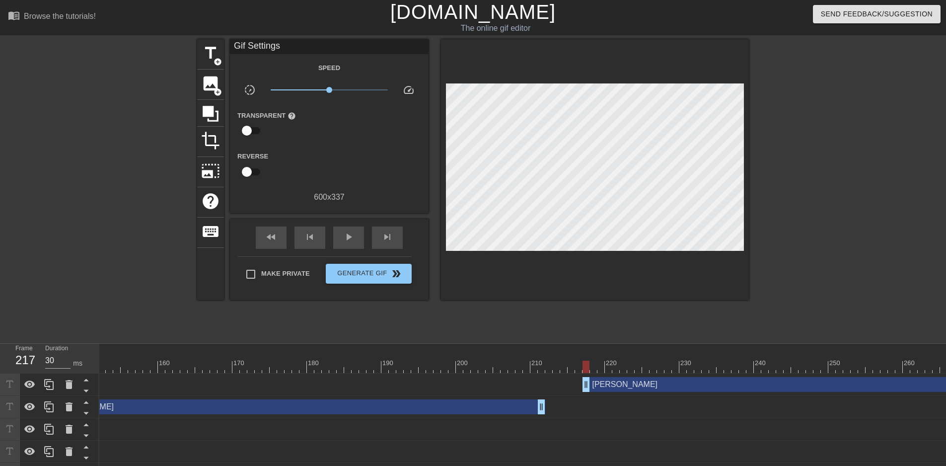
scroll to position [0, 7]
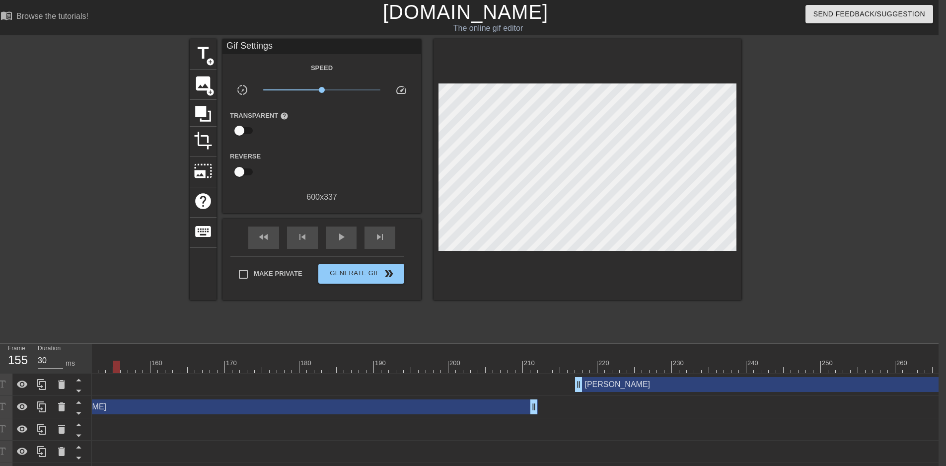
drag, startPoint x: 578, startPoint y: 363, endPoint x: 113, endPoint y: 317, distance: 467.4
click at [113, 317] on div "menu_book Browse the tutorials! [DOMAIN_NAME] The online gif editor Send Feedba…" at bounding box center [466, 242] width 946 height 485
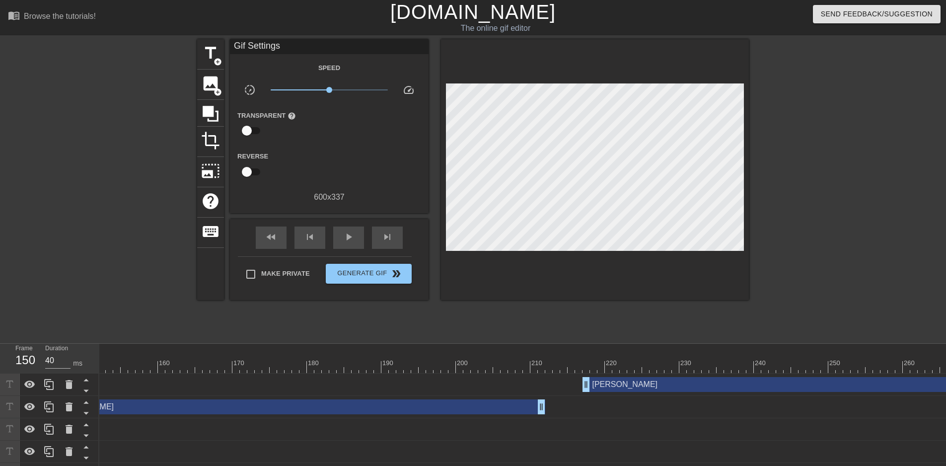
drag, startPoint x: 119, startPoint y: 363, endPoint x: 89, endPoint y: 367, distance: 30.0
click at [89, 367] on div "Frame 150 Duration 40 ms 10 20 30 40 50 60 70 80 90 100 110 120 130 140 150" at bounding box center [473, 414] width 946 height 141
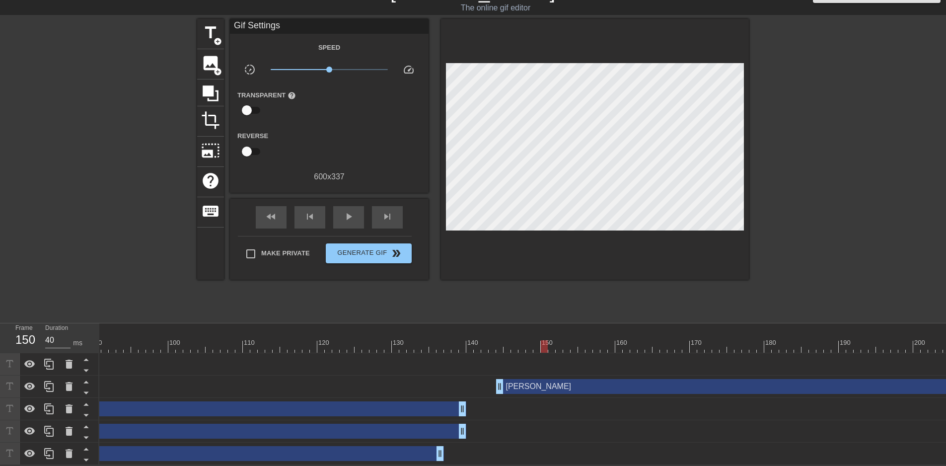
scroll to position [0, 670]
drag, startPoint x: 541, startPoint y: 339, endPoint x: 478, endPoint y: 342, distance: 62.6
click at [478, 342] on div at bounding box center [475, 346] width 7 height 12
drag, startPoint x: 476, startPoint y: 341, endPoint x: 463, endPoint y: 340, distance: 12.4
click at [463, 340] on div at bounding box center [460, 346] width 7 height 12
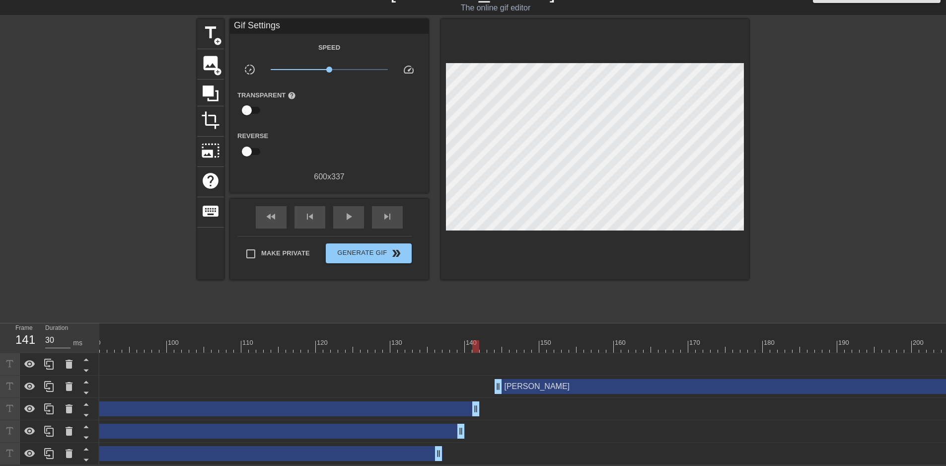
drag, startPoint x: 461, startPoint y: 402, endPoint x: 478, endPoint y: 402, distance: 17.4
drag, startPoint x: 461, startPoint y: 427, endPoint x: 469, endPoint y: 369, distance: 58.6
drag, startPoint x: 475, startPoint y: 337, endPoint x: 482, endPoint y: 341, distance: 7.6
click at [482, 341] on div at bounding box center [483, 346] width 7 height 12
drag, startPoint x: 439, startPoint y: 449, endPoint x: 483, endPoint y: 448, distance: 43.7
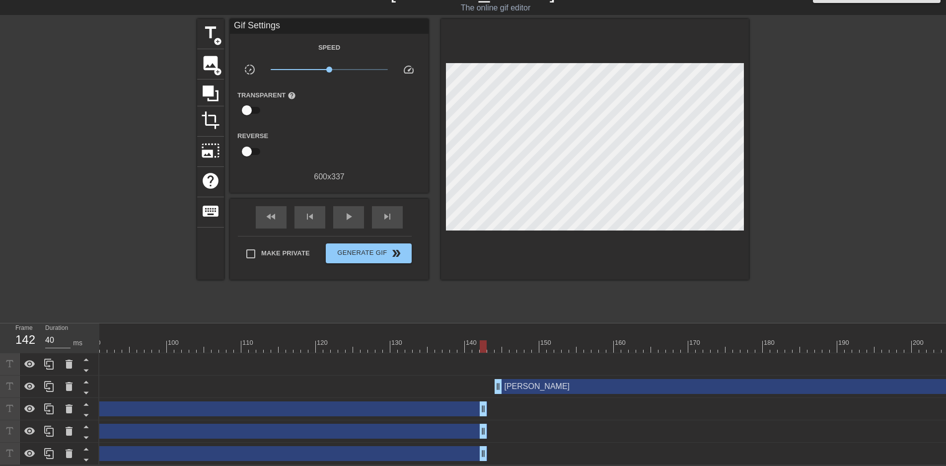
drag, startPoint x: 475, startPoint y: 424, endPoint x: 481, endPoint y: 424, distance: 6.0
type input "40"
drag, startPoint x: 482, startPoint y: 340, endPoint x: 500, endPoint y: 340, distance: 18.4
click at [500, 340] on div at bounding box center [497, 346] width 7 height 12
click at [211, 27] on span "title" at bounding box center [210, 32] width 19 height 19
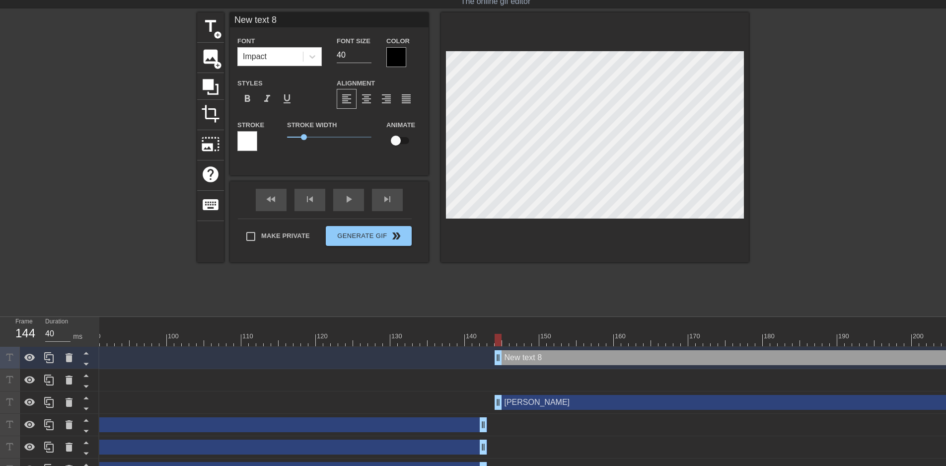
scroll to position [1, 1]
type input "c"
type textarea "c"
type input "ch"
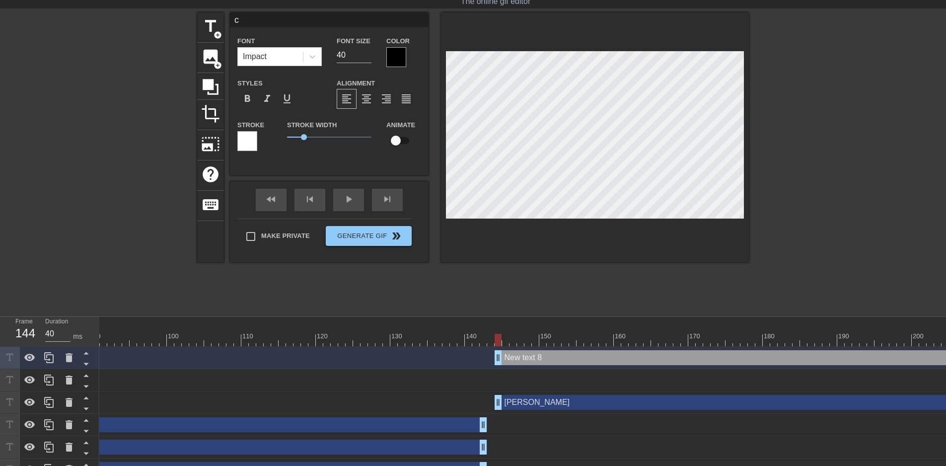
type textarea "ch"
type input "c"
type textarea "c"
type input "C"
type textarea "C"
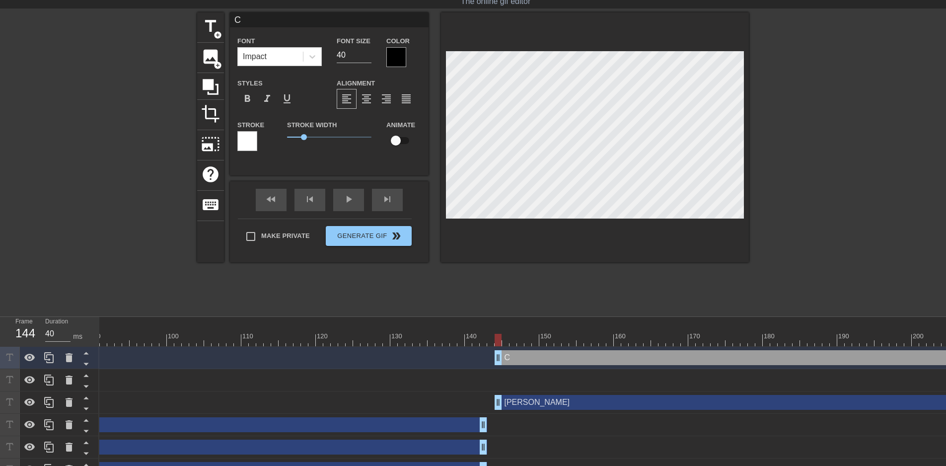
type input "Ch"
type textarea "Ch"
type input "Chi"
type textarea "Chi"
type input "Chio"
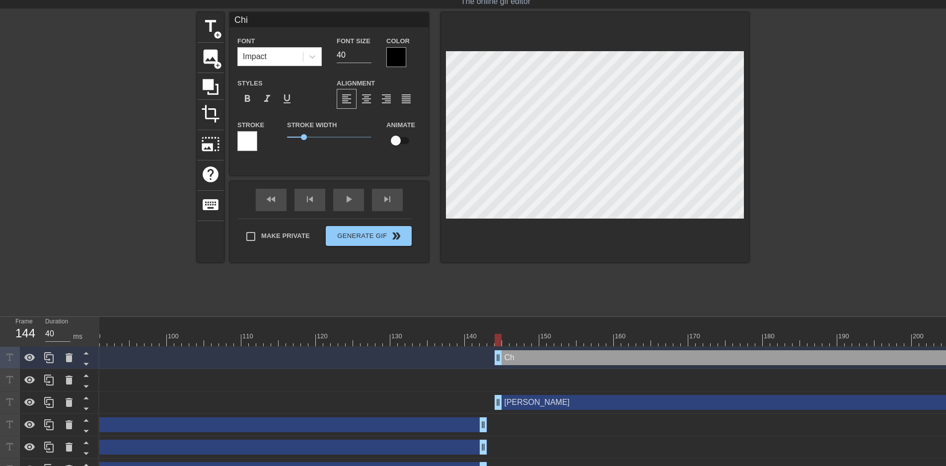
type textarea "Chio"
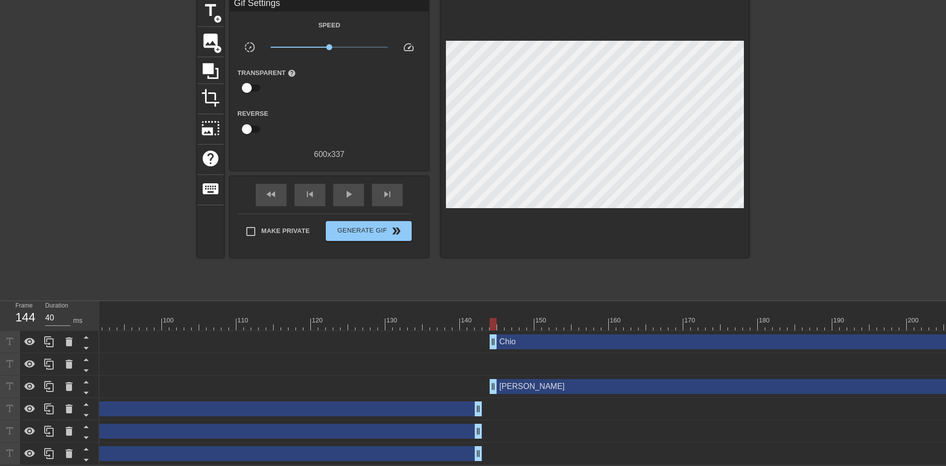
scroll to position [0, 725]
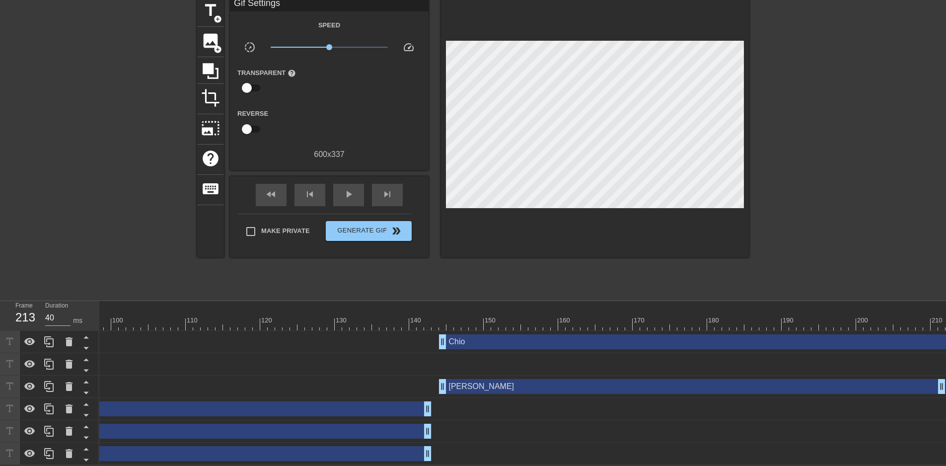
drag, startPoint x: 443, startPoint y: 317, endPoint x: 953, endPoint y: 305, distance: 510.0
click at [945, 305] on html "menu_book Browse the tutorials! [DOMAIN_NAME] The online gif editor Send Feedba…" at bounding box center [473, 210] width 946 height 507
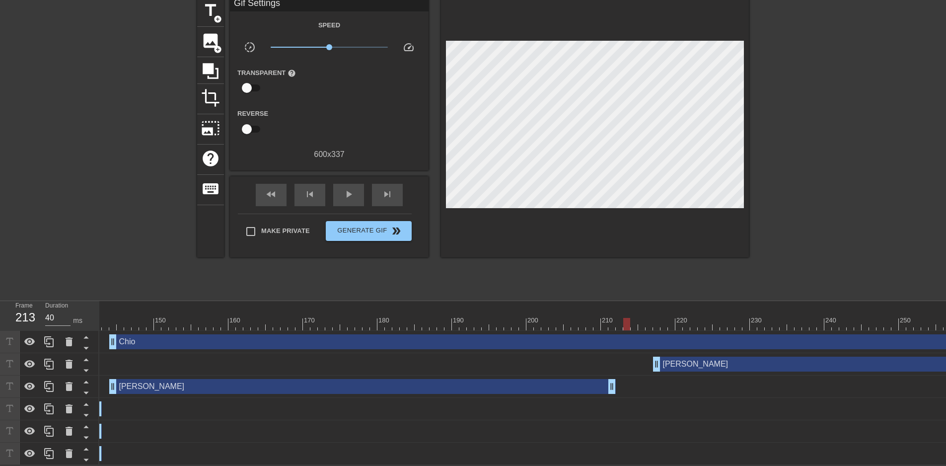
scroll to position [0, 1073]
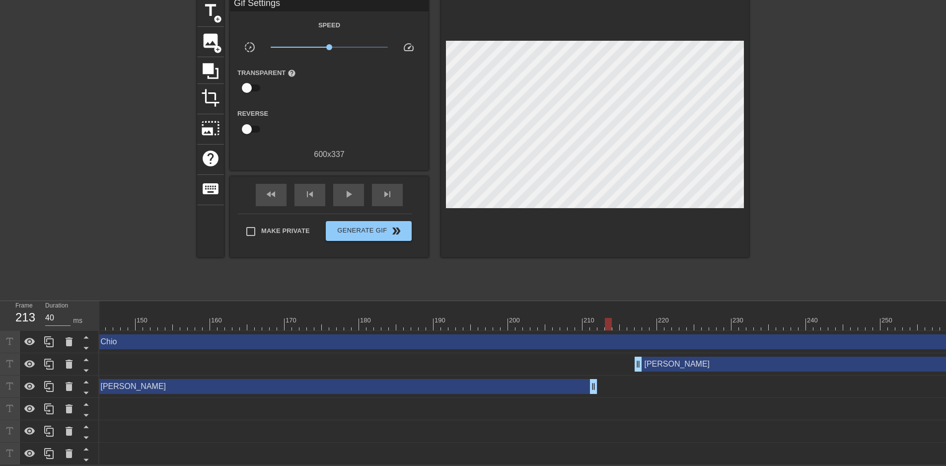
click at [608, 320] on div at bounding box center [608, 324] width 7 height 12
drag, startPoint x: 608, startPoint y: 318, endPoint x: 613, endPoint y: 318, distance: 5.5
click at [613, 318] on div at bounding box center [615, 324] width 7 height 12
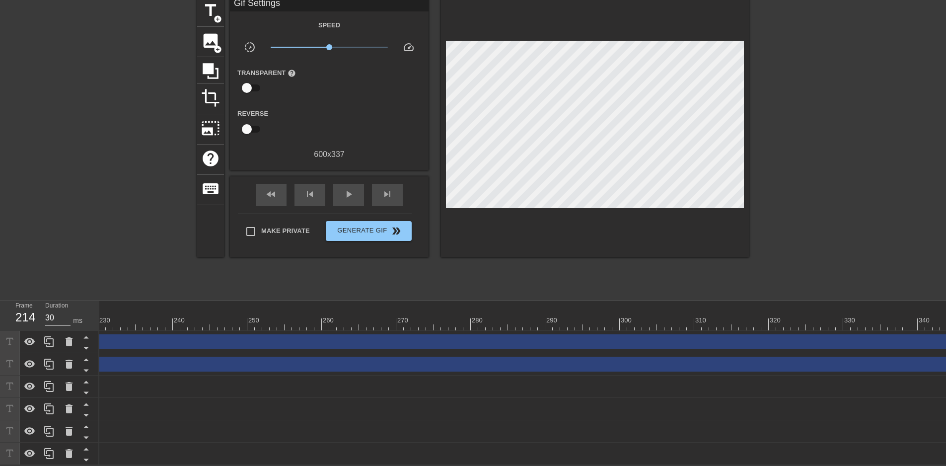
scroll to position [0, 1740]
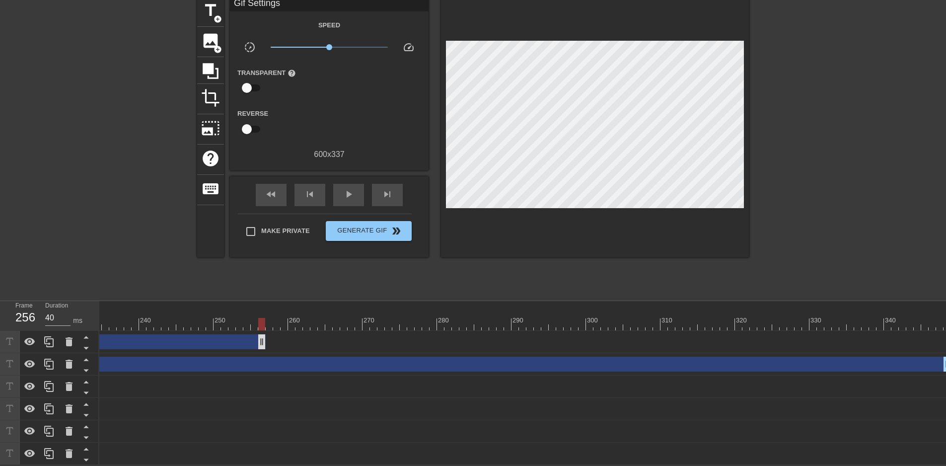
drag, startPoint x: 942, startPoint y: 334, endPoint x: 140, endPoint y: 342, distance: 801.8
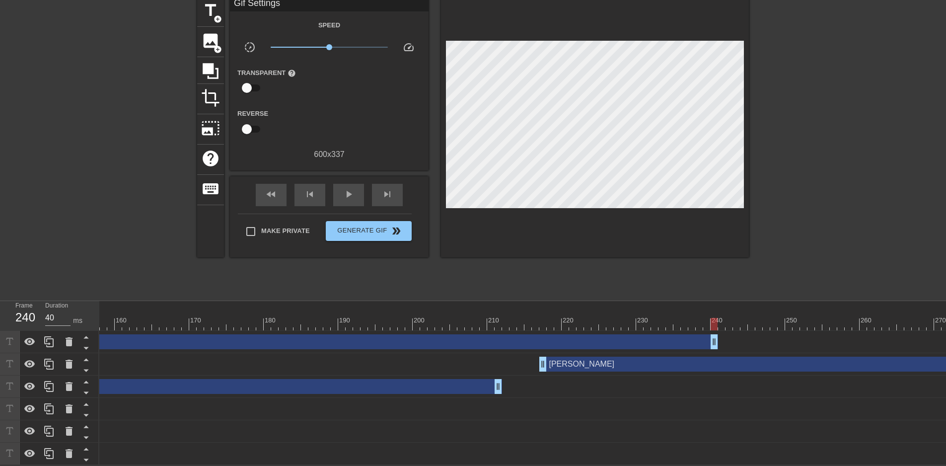
scroll to position [0, 1141]
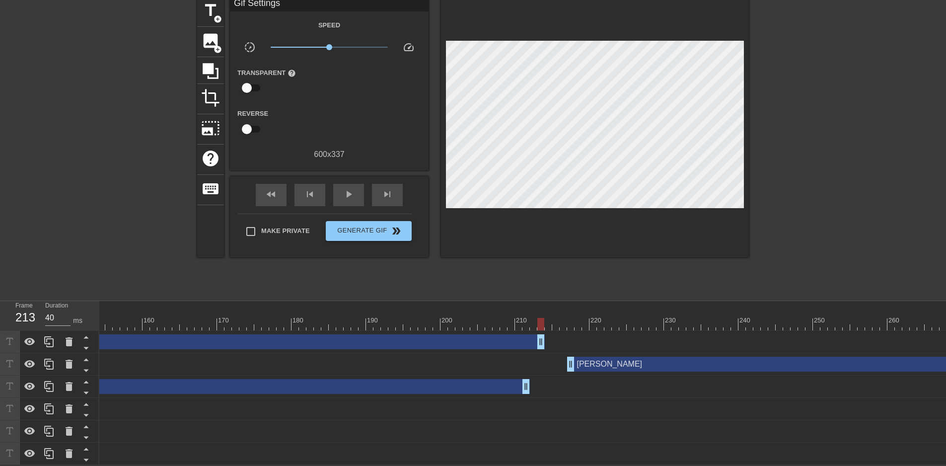
drag, startPoint x: 742, startPoint y: 335, endPoint x: 542, endPoint y: 347, distance: 200.4
drag, startPoint x: 541, startPoint y: 331, endPoint x: 526, endPoint y: 332, distance: 14.4
type input "30"
drag, startPoint x: 524, startPoint y: 315, endPoint x: 557, endPoint y: 314, distance: 33.8
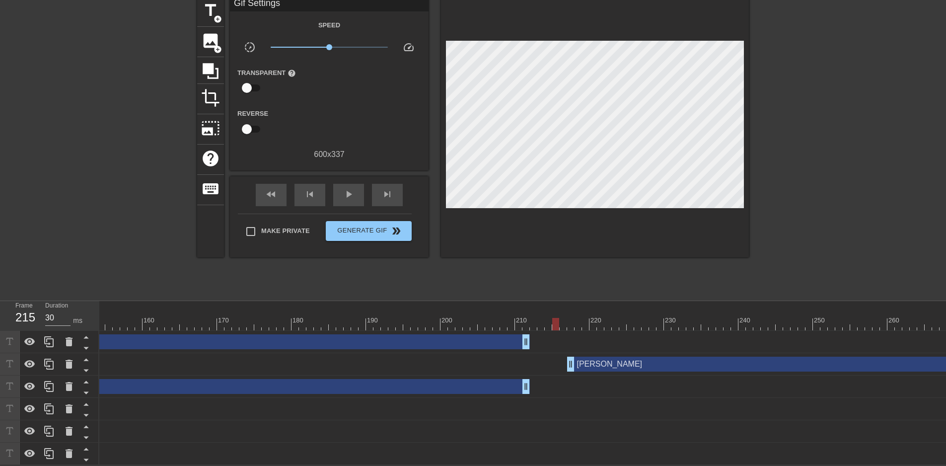
click at [557, 318] on div at bounding box center [555, 324] width 7 height 12
click at [208, 6] on span "title" at bounding box center [210, 10] width 19 height 19
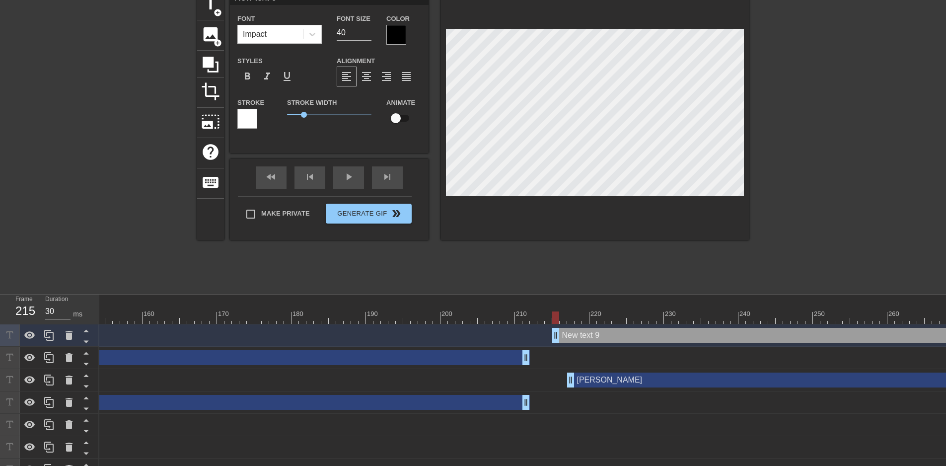
scroll to position [1, 2]
type input "C"
type textarea "C"
type input "CH"
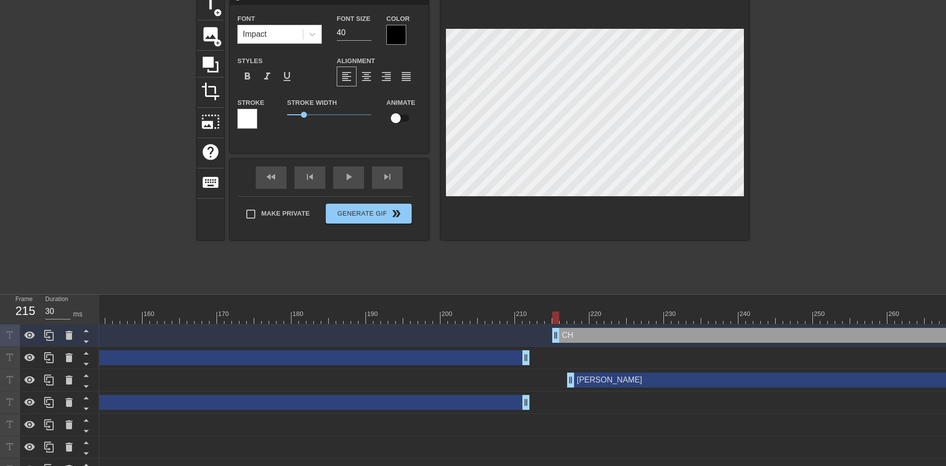
type textarea "CH"
type input "CHi"
type textarea "CHi"
type input "CHio"
type textarea "CHio"
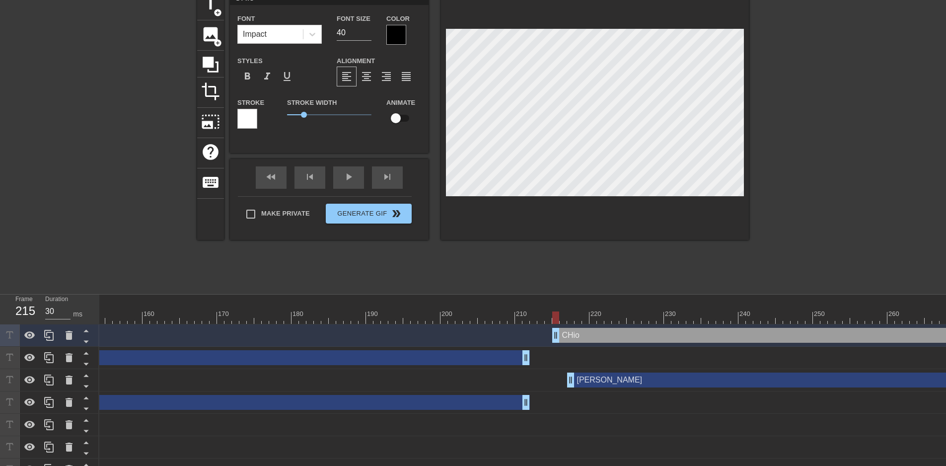
type input "Cio"
type textarea "Cio"
type input "Chio"
type textarea "Chio"
drag, startPoint x: 568, startPoint y: 382, endPoint x: 553, endPoint y: 383, distance: 14.9
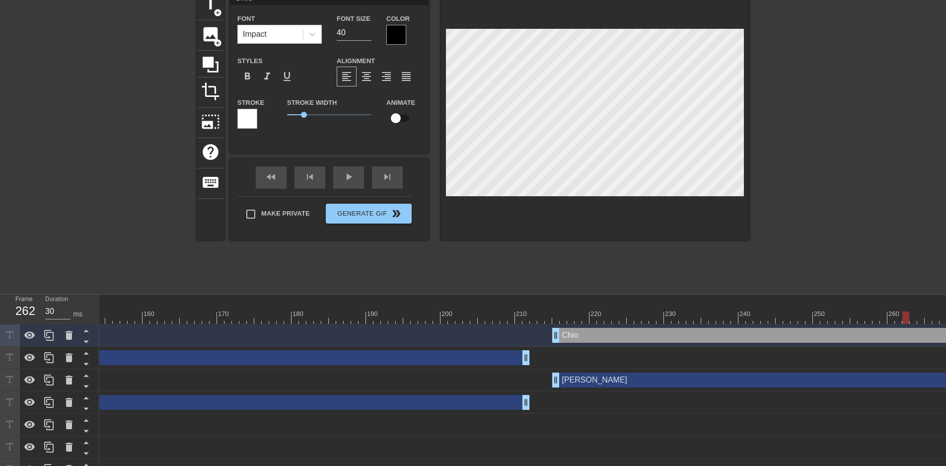
type input "30"
drag, startPoint x: 554, startPoint y: 315, endPoint x: 953, endPoint y: 290, distance: 399.4
click at [945, 290] on html "menu_book Browse the tutorials! [DOMAIN_NAME] The online gif editor Send Feedba…" at bounding box center [473, 216] width 946 height 530
click at [359, 216] on button "Generate Gif double_arrow" at bounding box center [369, 214] width 86 height 20
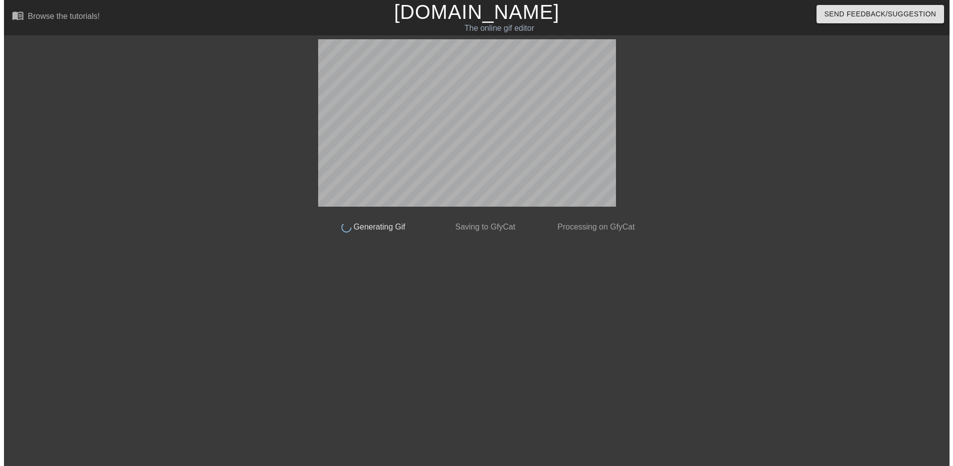
scroll to position [0, 0]
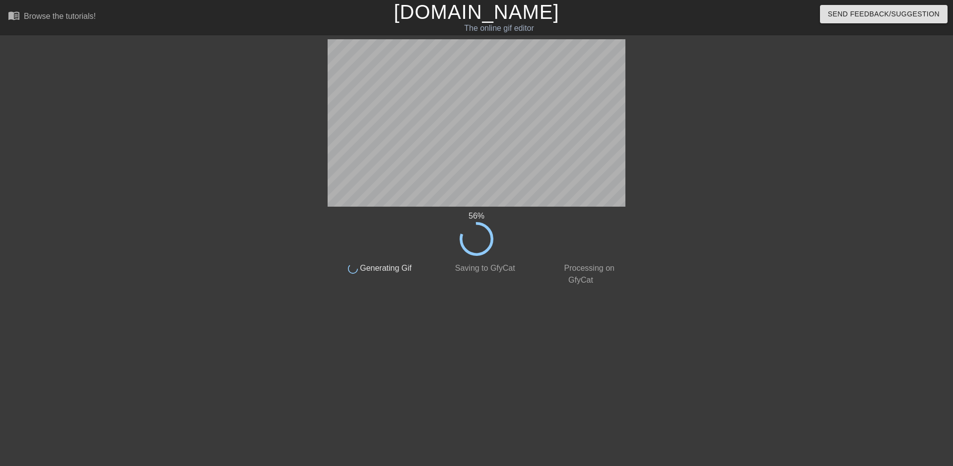
click at [443, 342] on html "menu_book Browse the tutorials! [DOMAIN_NAME] The online gif editor Send Feedba…" at bounding box center [476, 171] width 953 height 342
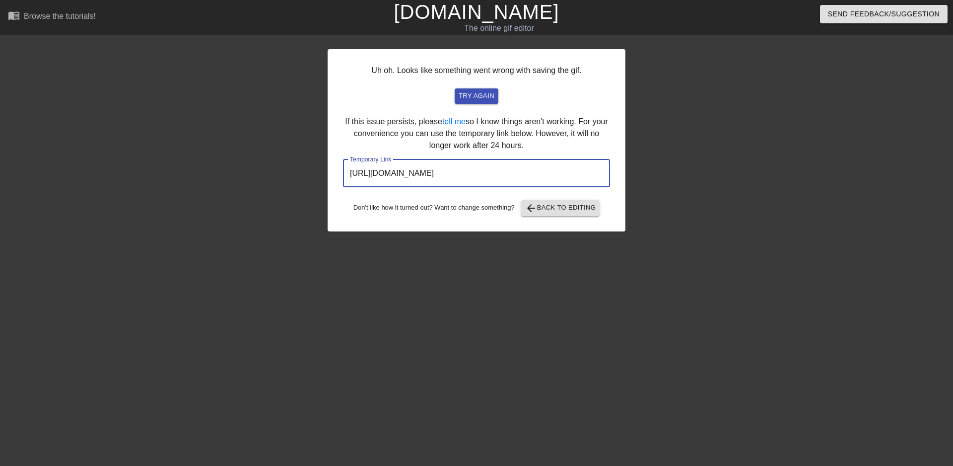
click at [495, 177] on input "[URL][DOMAIN_NAME]" at bounding box center [476, 173] width 267 height 28
